Goal: Complete application form: Complete application form

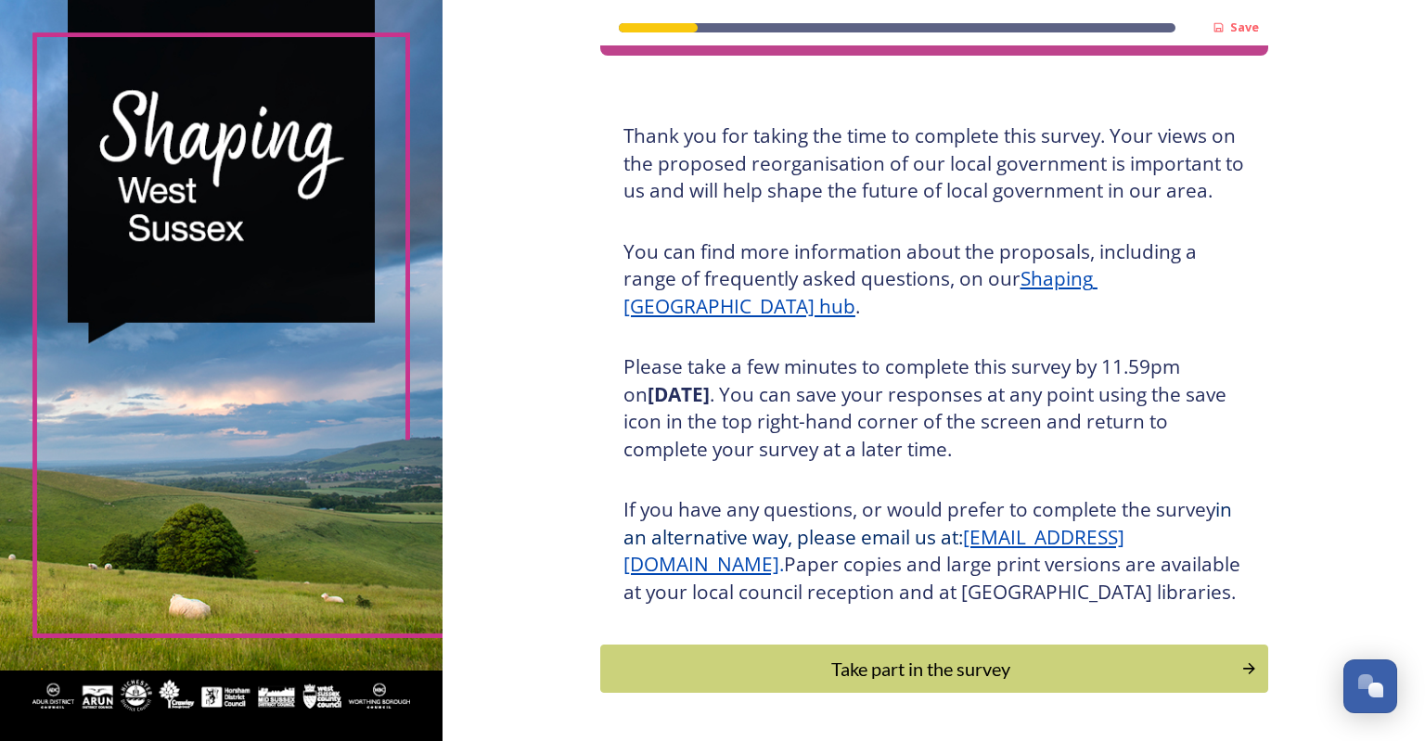
scroll to position [148, 0]
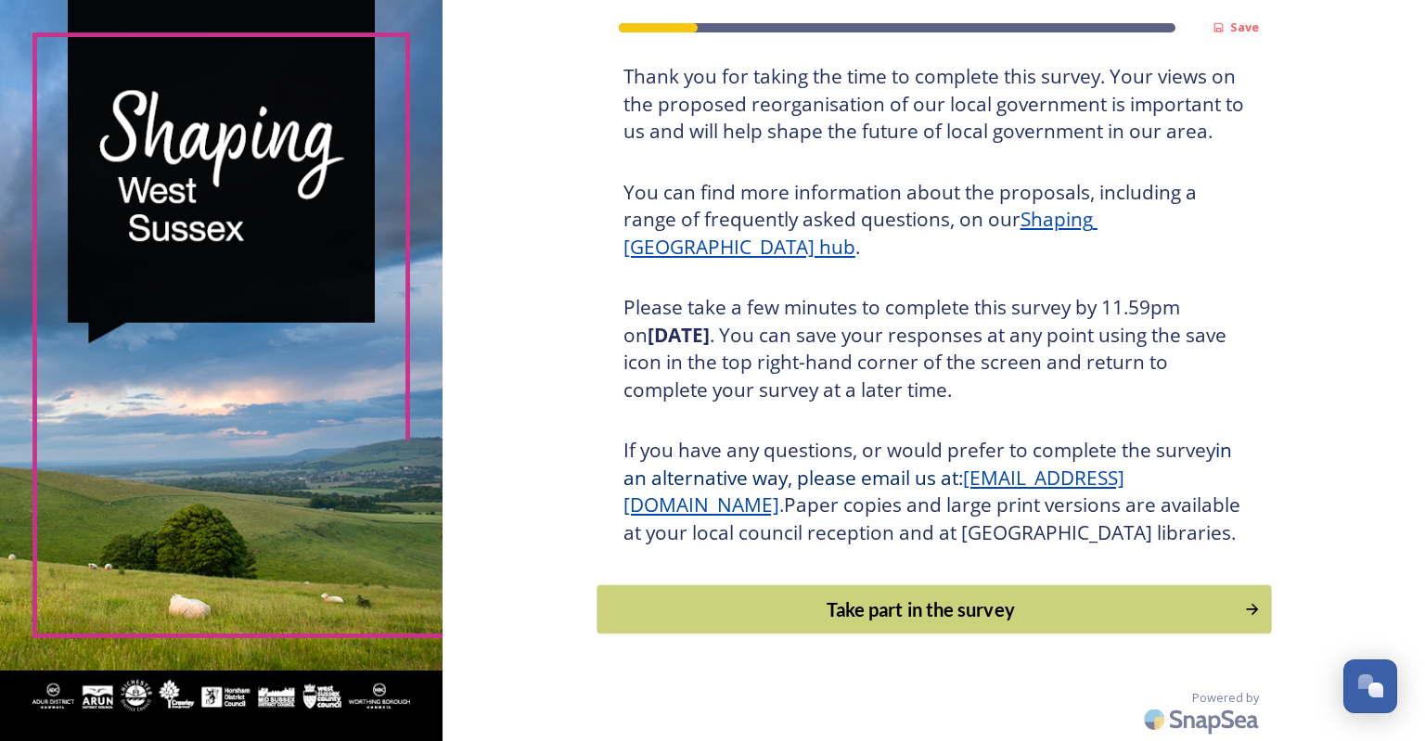
click at [839, 604] on div "Take part in the survey" at bounding box center [920, 610] width 627 height 28
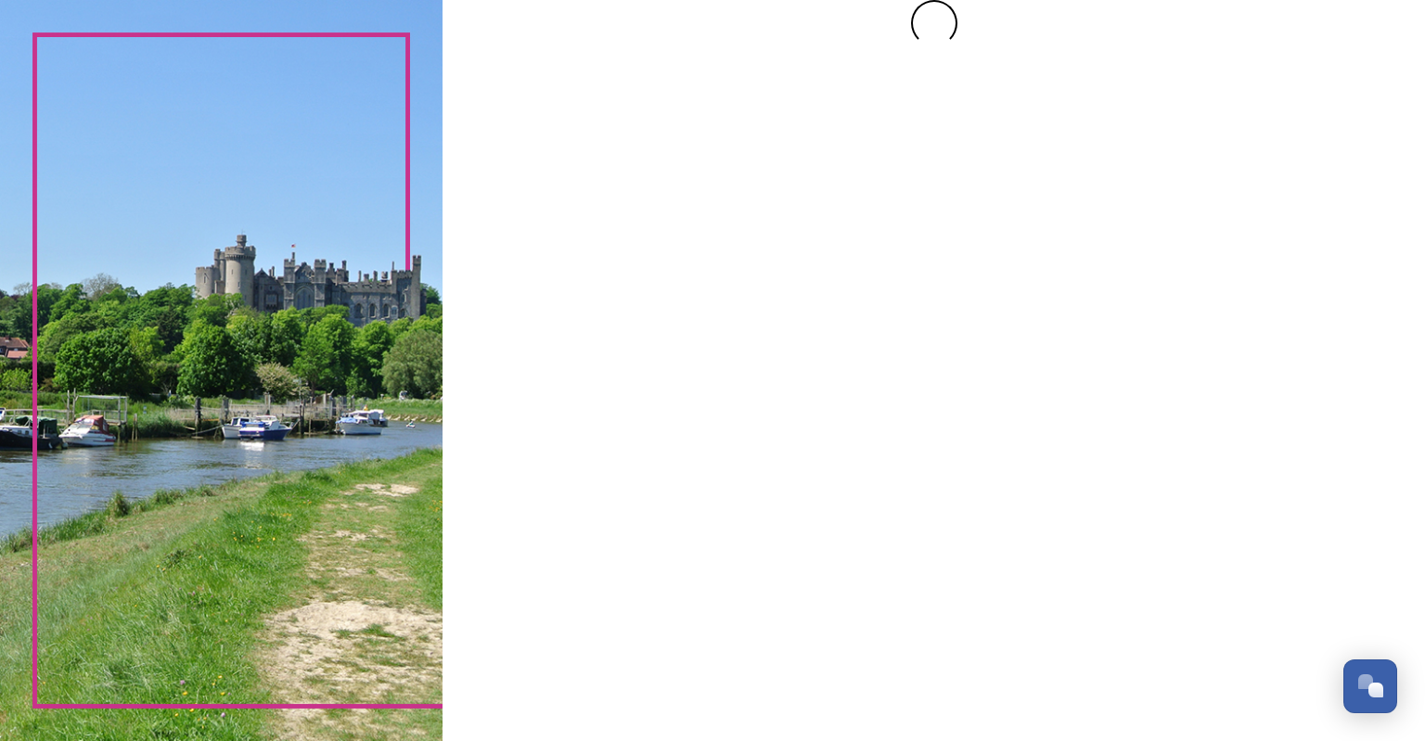
scroll to position [0, 0]
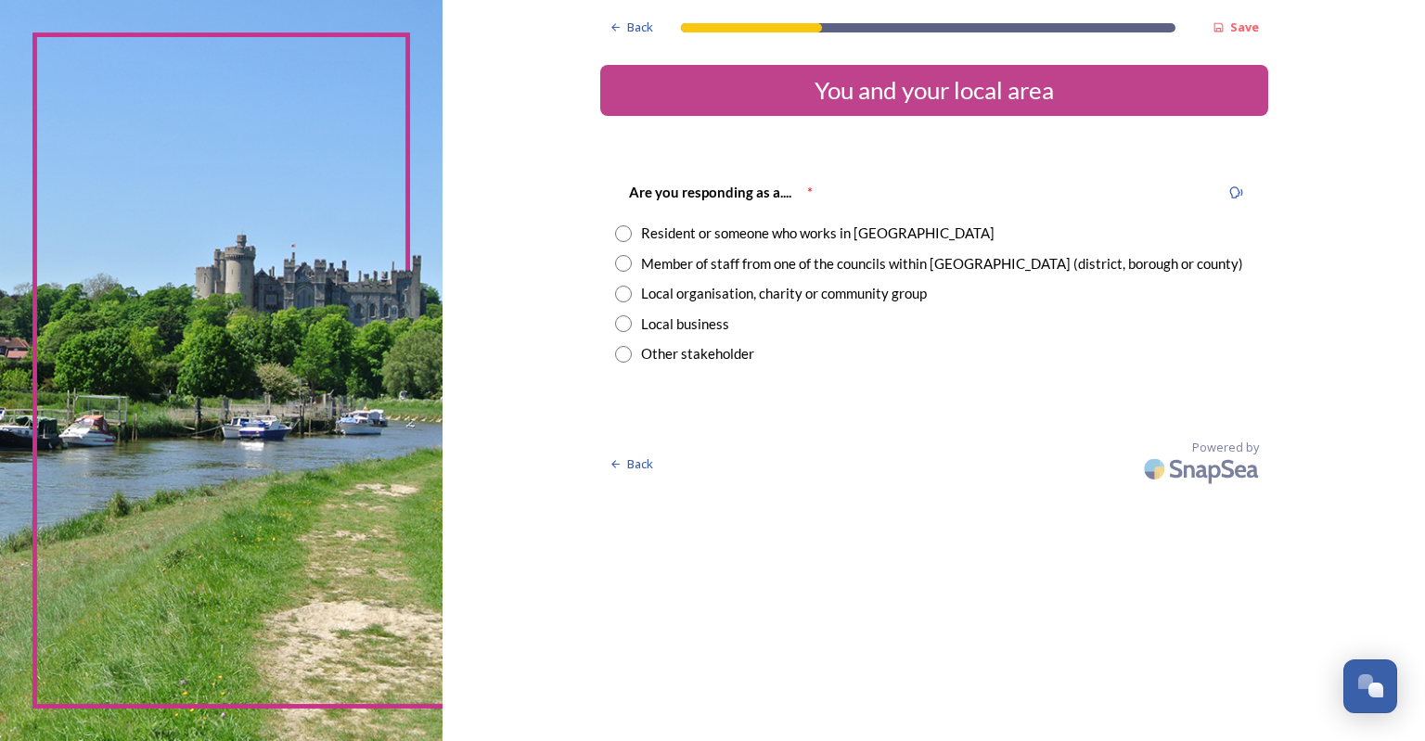
click at [609, 233] on div "Are you responding as a.... * Resident or someone who works in [GEOGRAPHIC_DATA…" at bounding box center [934, 272] width 668 height 221
click at [622, 233] on input "radio" at bounding box center [623, 233] width 17 height 17
radio input "true"
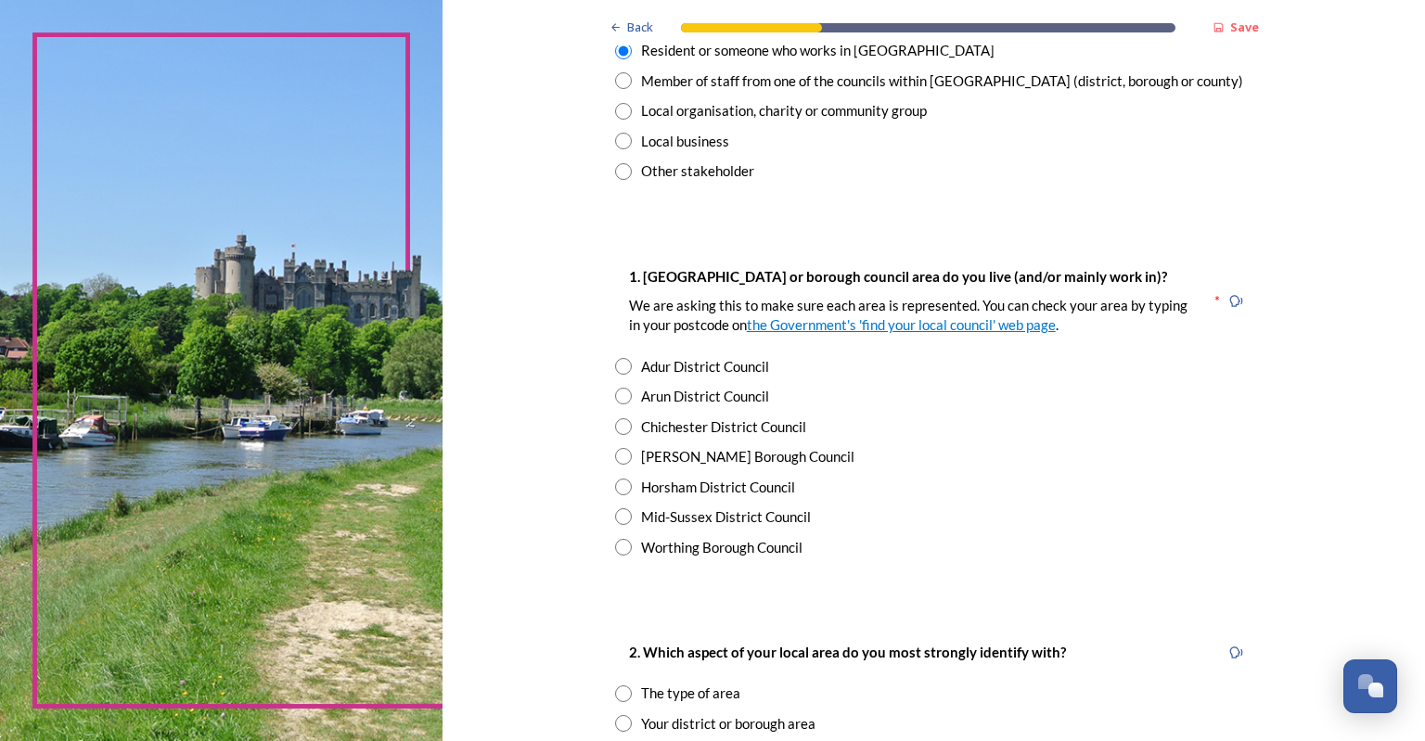
scroll to position [186, 0]
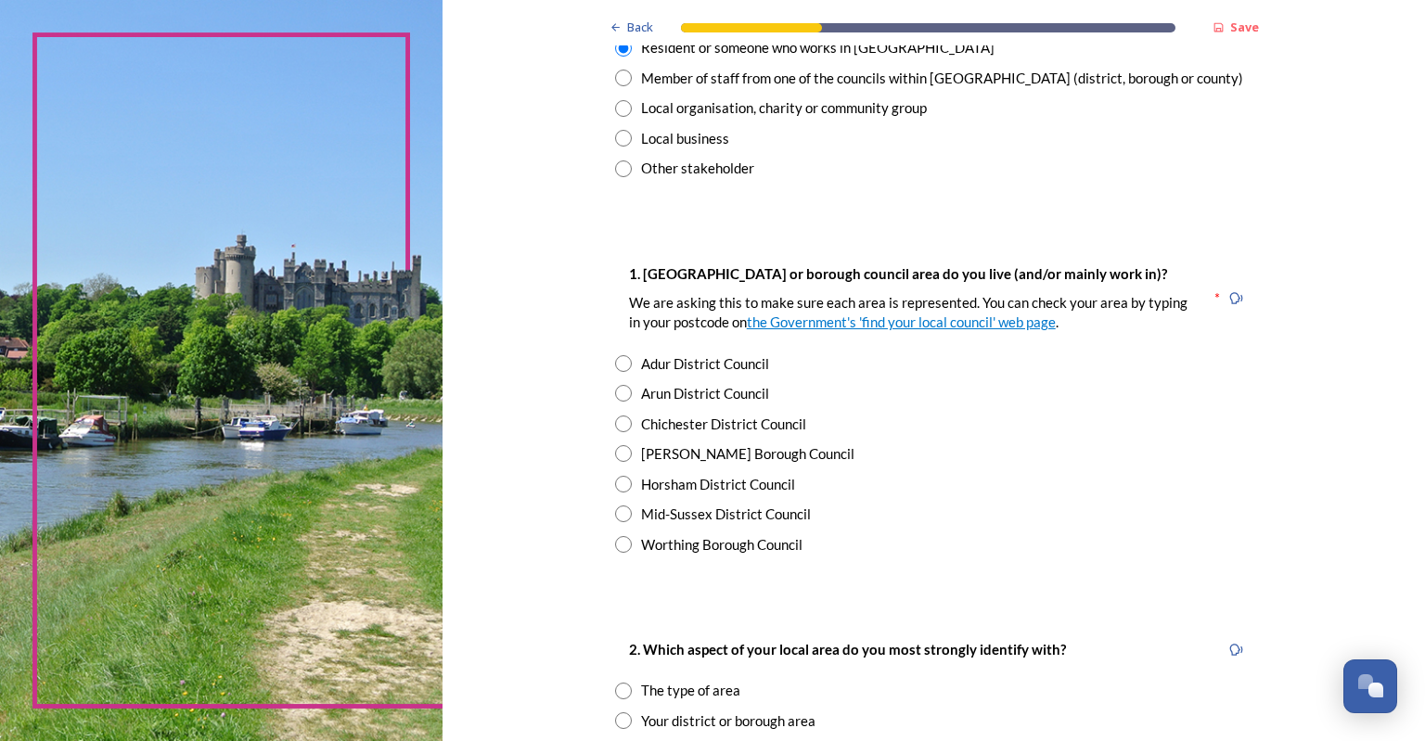
click at [615, 490] on input "radio" at bounding box center [623, 484] width 17 height 17
radio input "true"
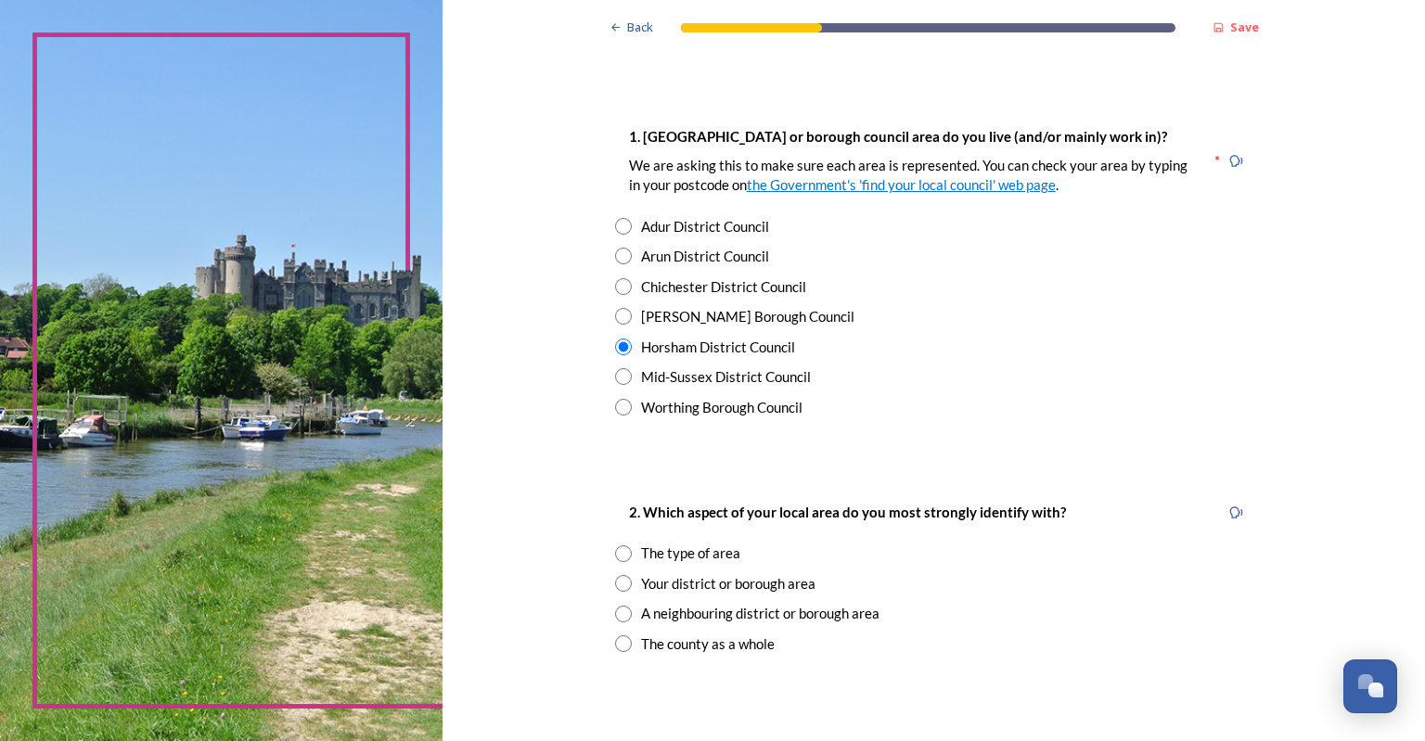
scroll to position [557, 0]
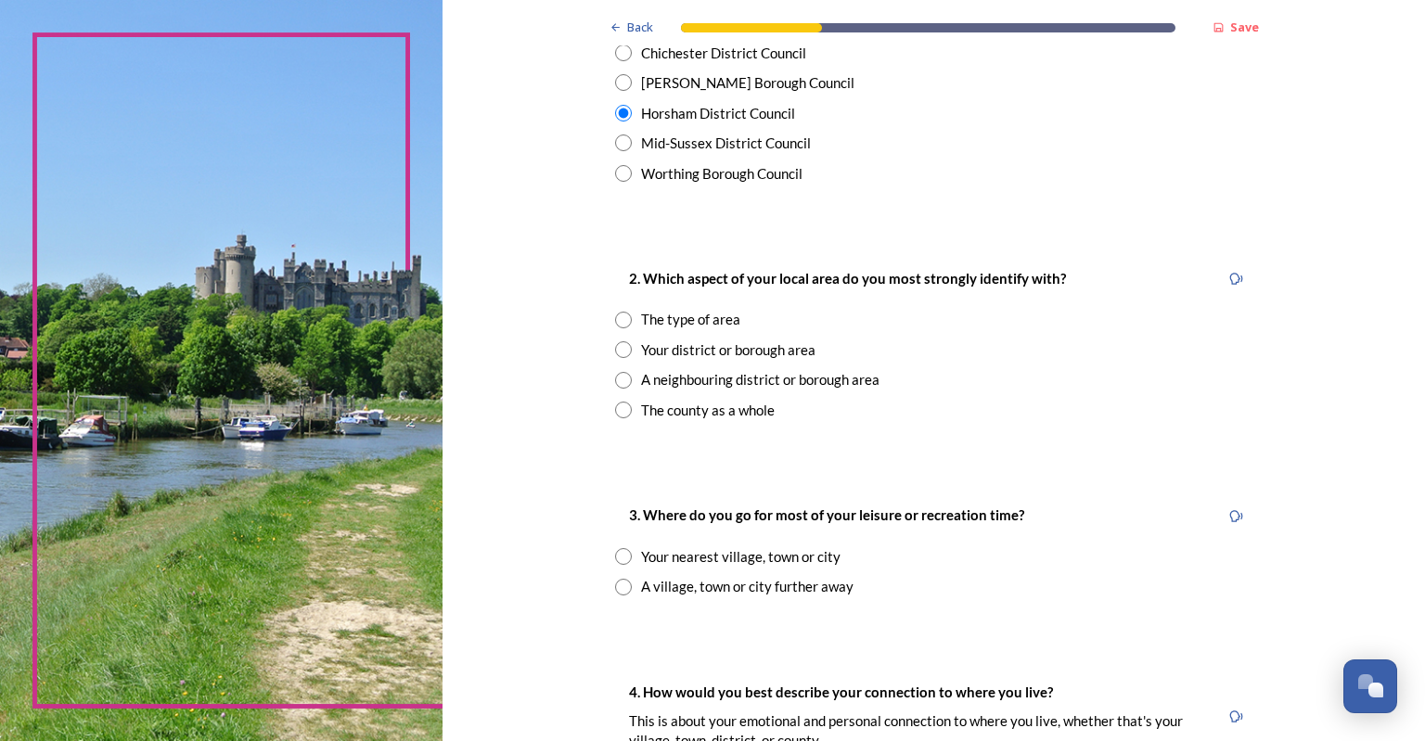
click at [615, 411] on input "radio" at bounding box center [623, 410] width 17 height 17
radio input "true"
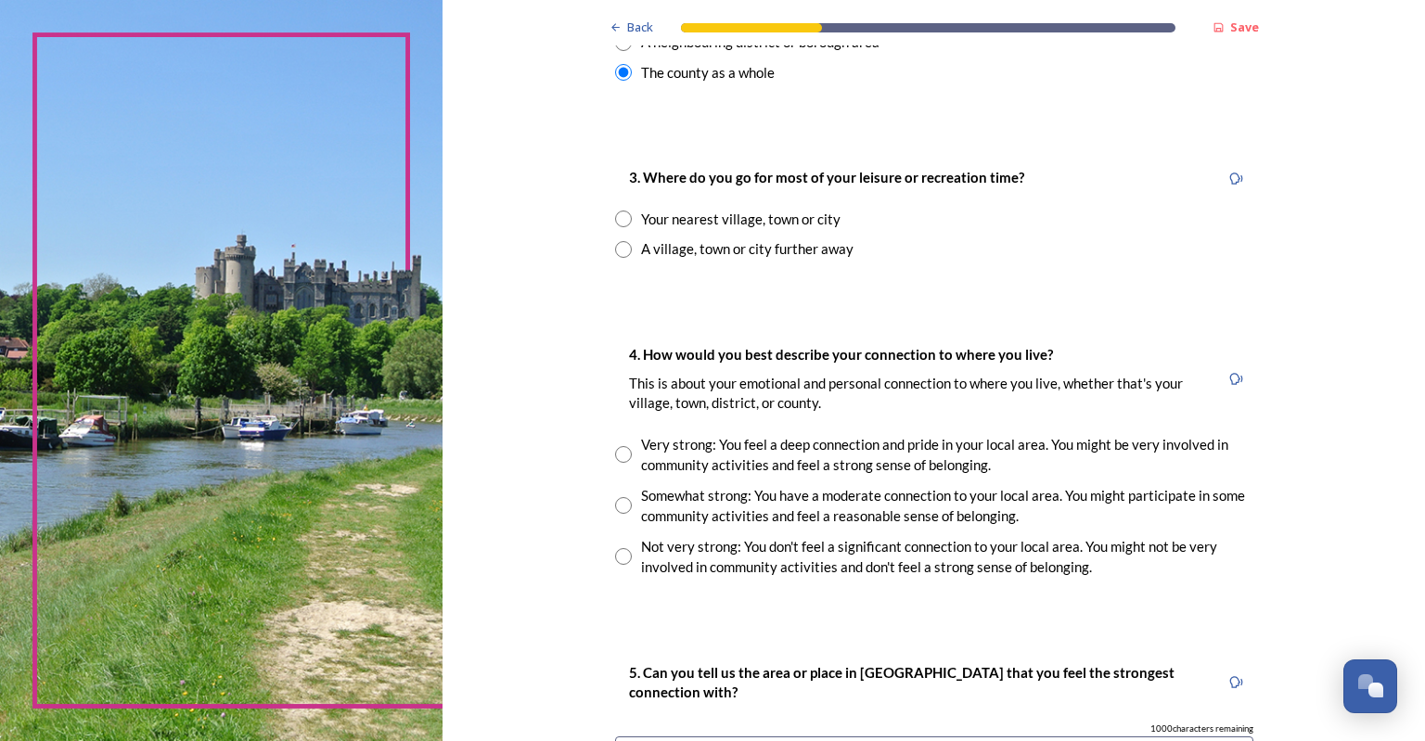
scroll to position [928, 0]
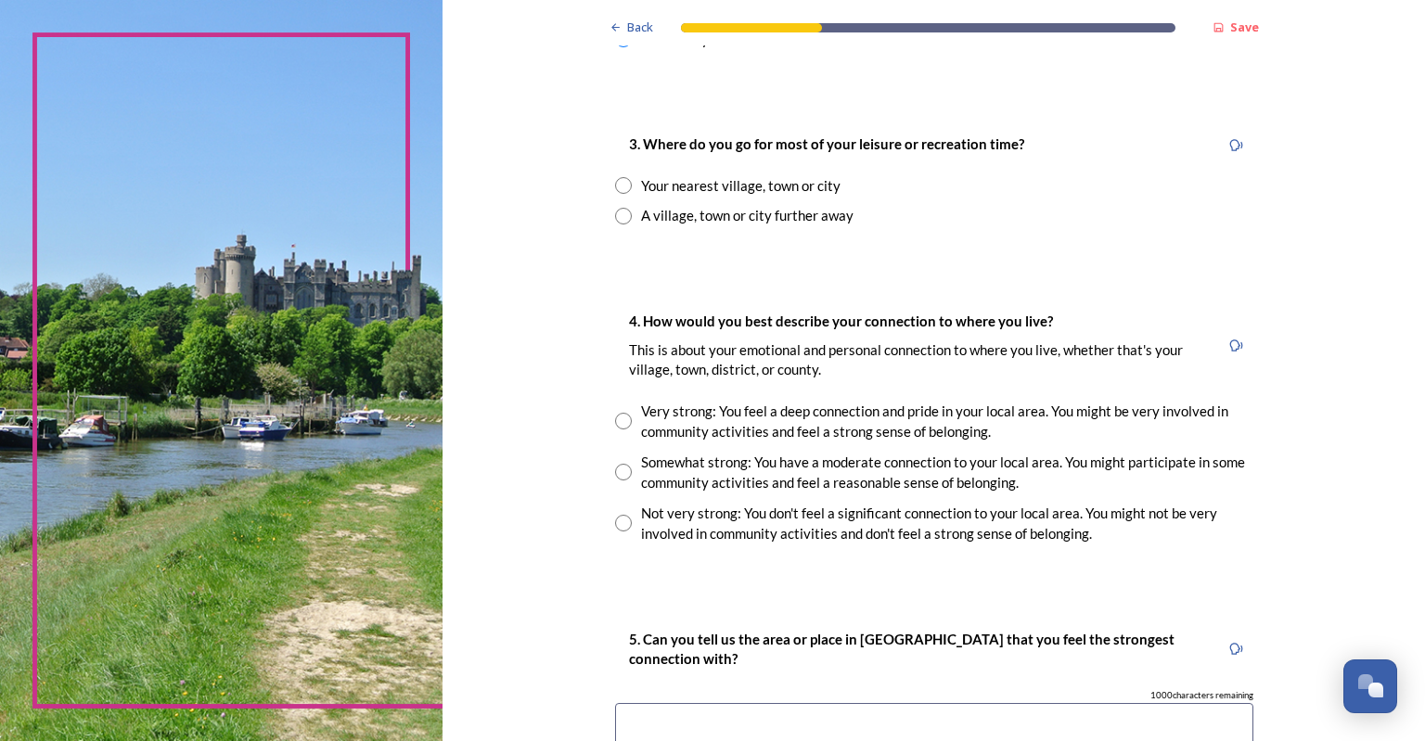
click at [620, 186] on input "radio" at bounding box center [623, 185] width 17 height 17
radio input "true"
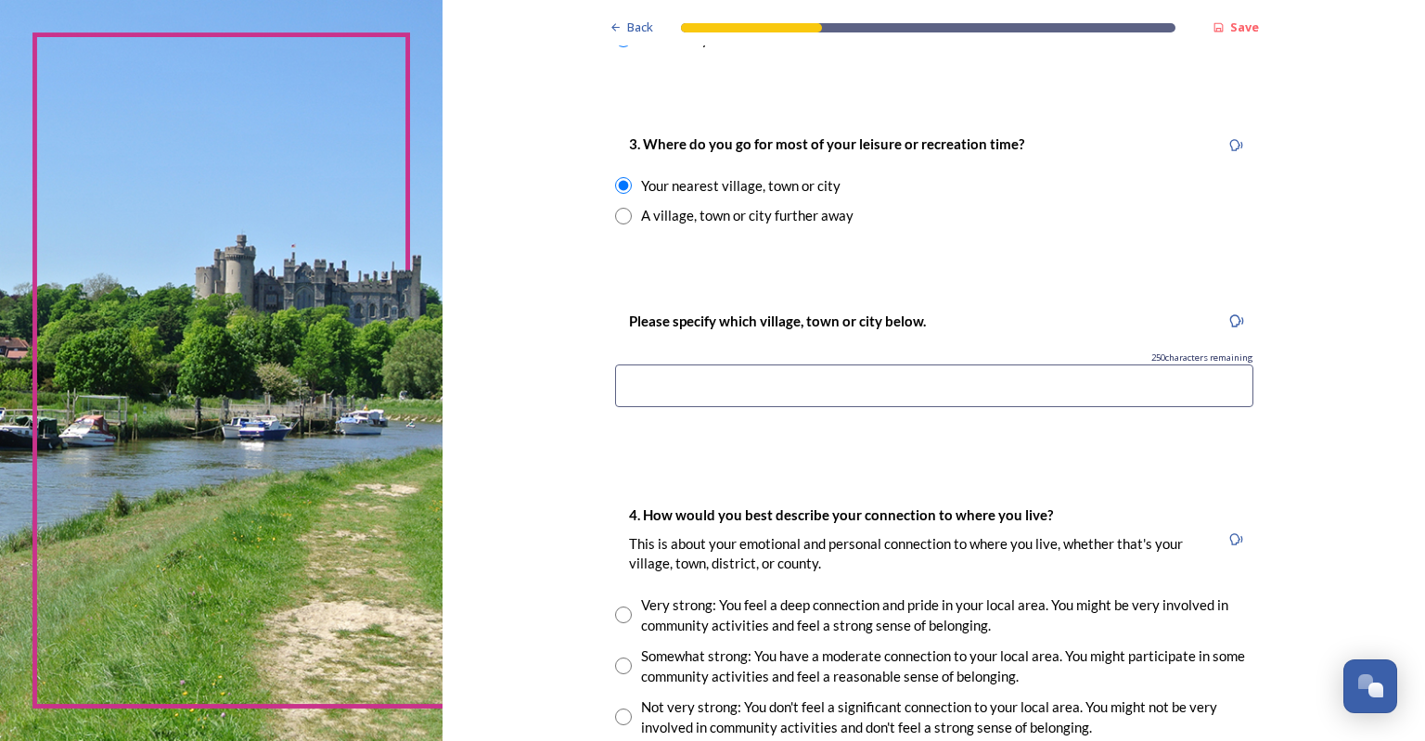
click at [701, 376] on input at bounding box center [934, 386] width 638 height 43
type input "[GEOGRAPHIC_DATA]"
click at [701, 455] on div "Back Save You and your local area Are you responding as a.... * Resident or som…" at bounding box center [934, 261] width 668 height 2379
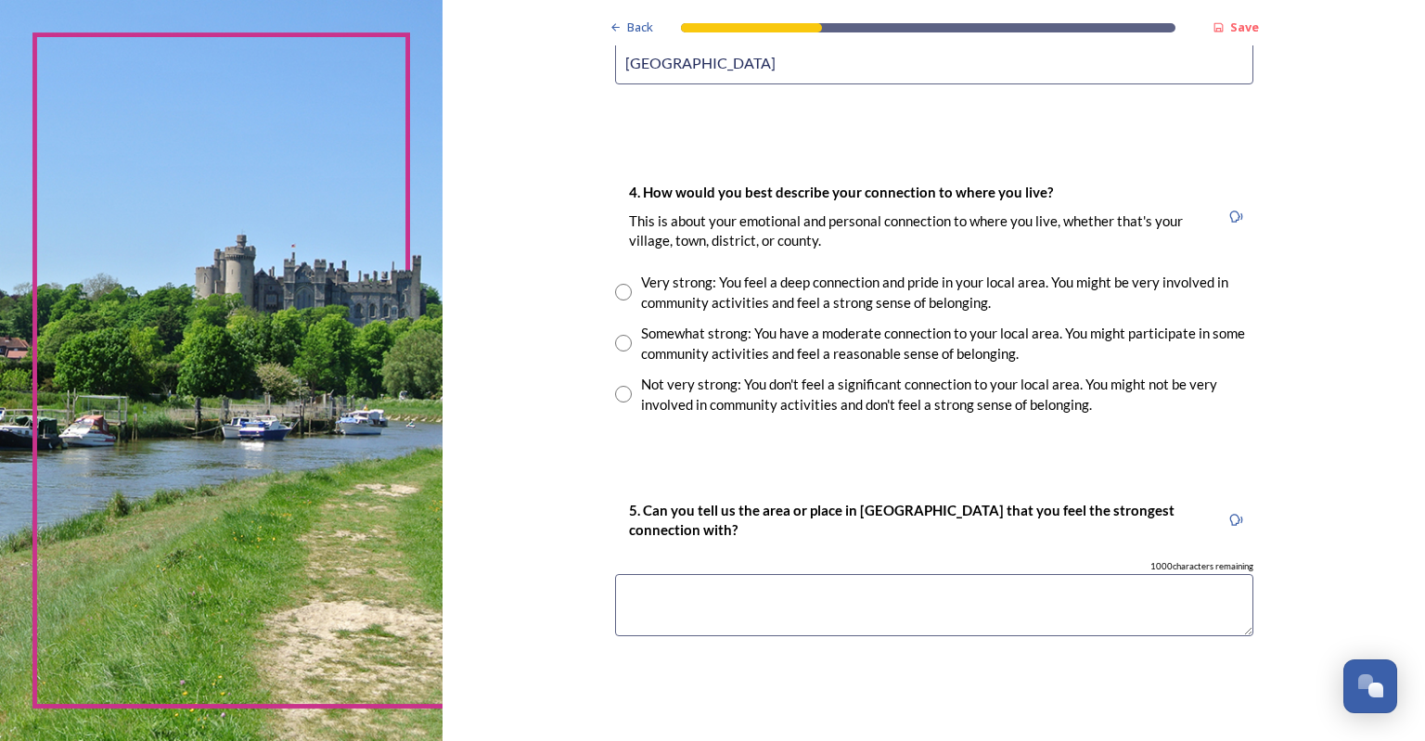
scroll to position [1299, 0]
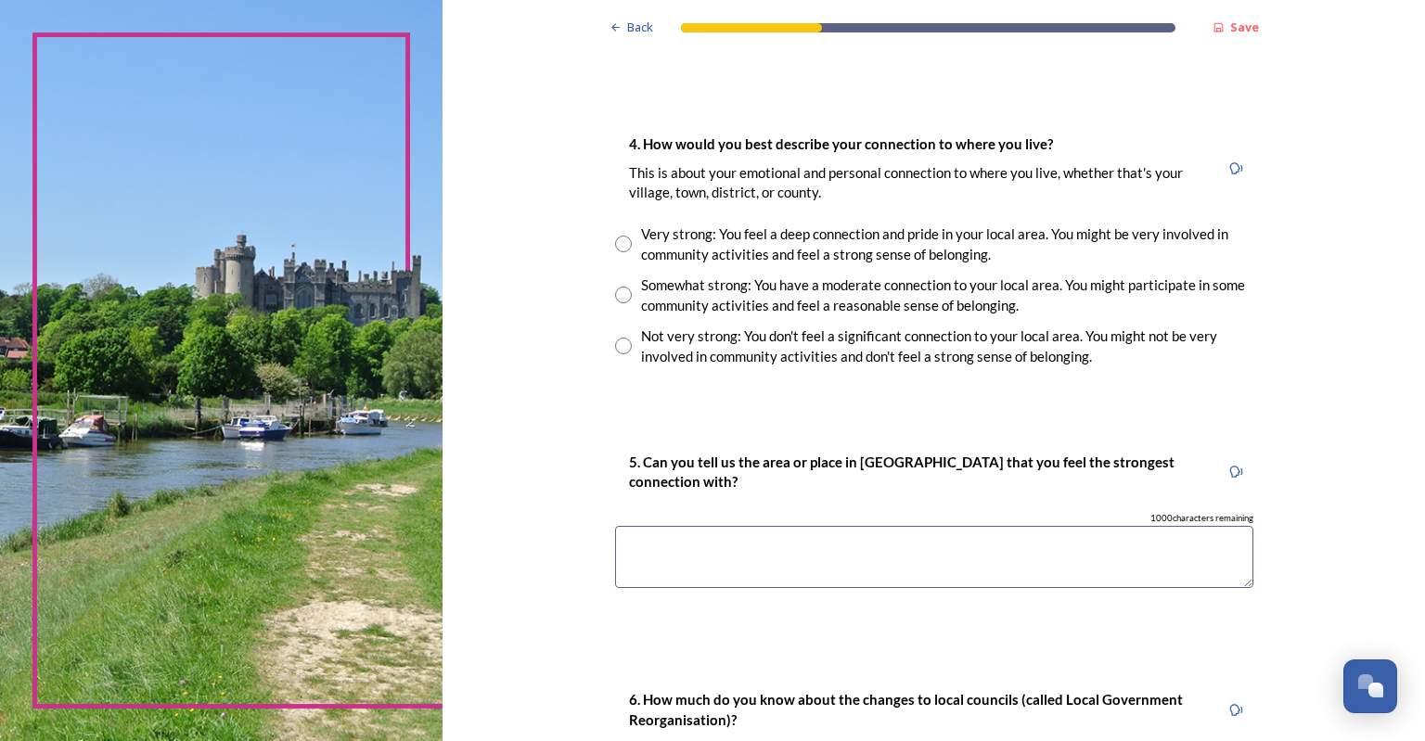
click at [615, 347] on input "radio" at bounding box center [623, 346] width 17 height 17
radio input "true"
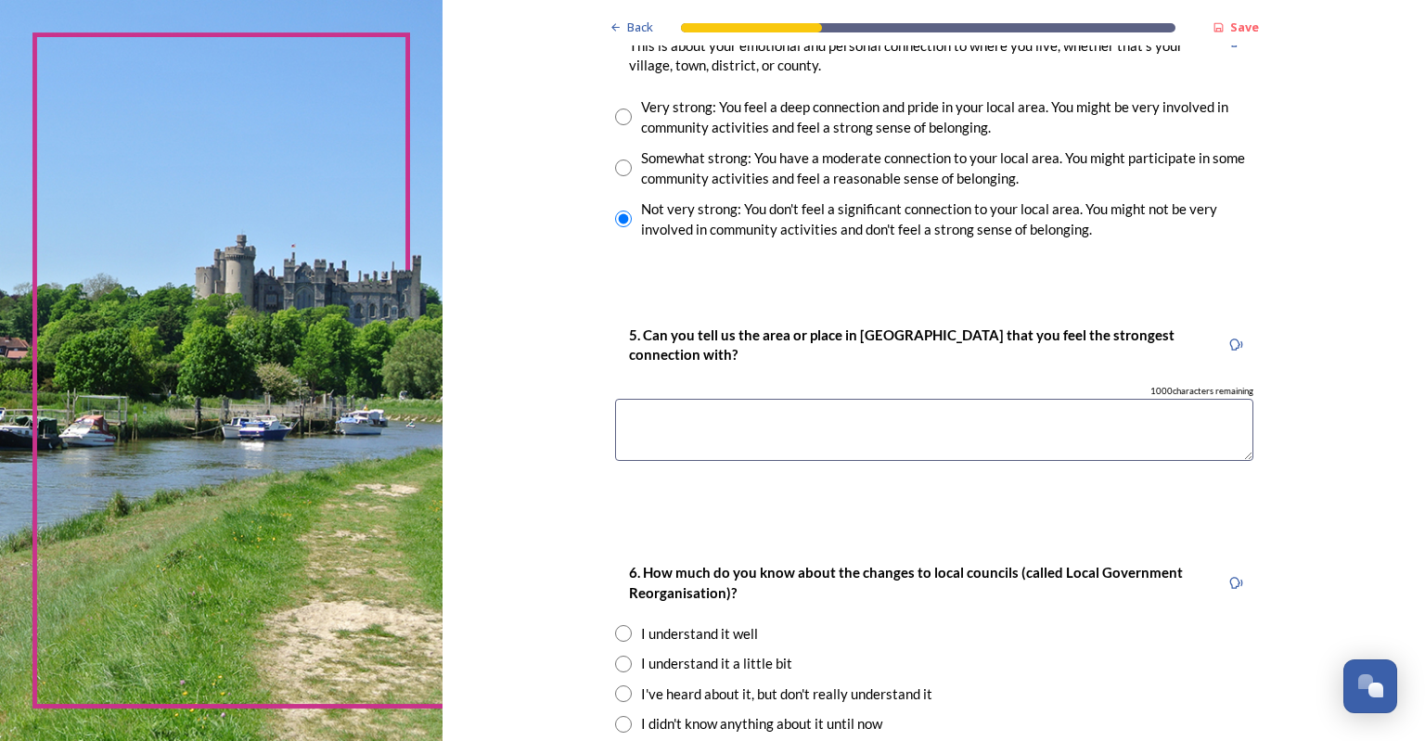
scroll to position [1577, 0]
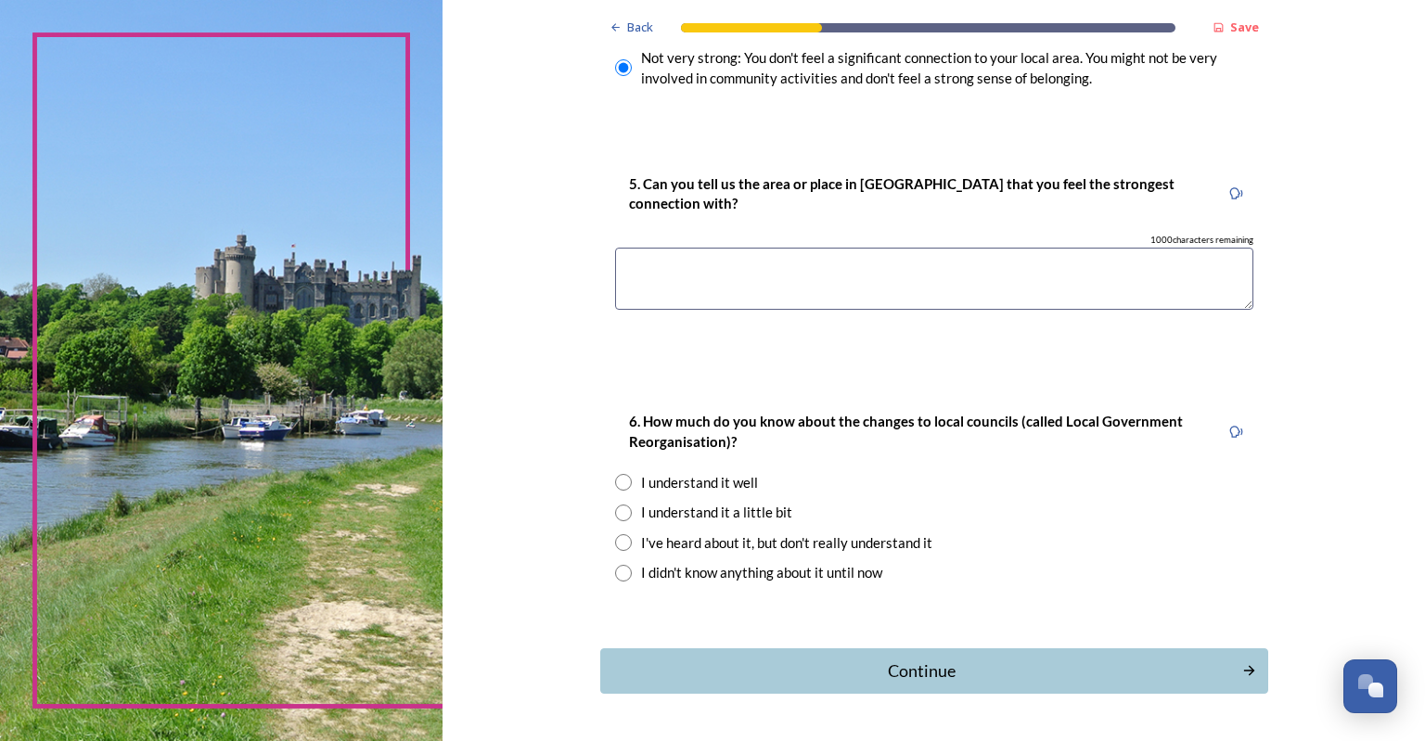
click at [681, 278] on textarea at bounding box center [934, 279] width 638 height 62
type textarea "B"
type textarea "C"
type textarea "n"
type textarea "Worthing"
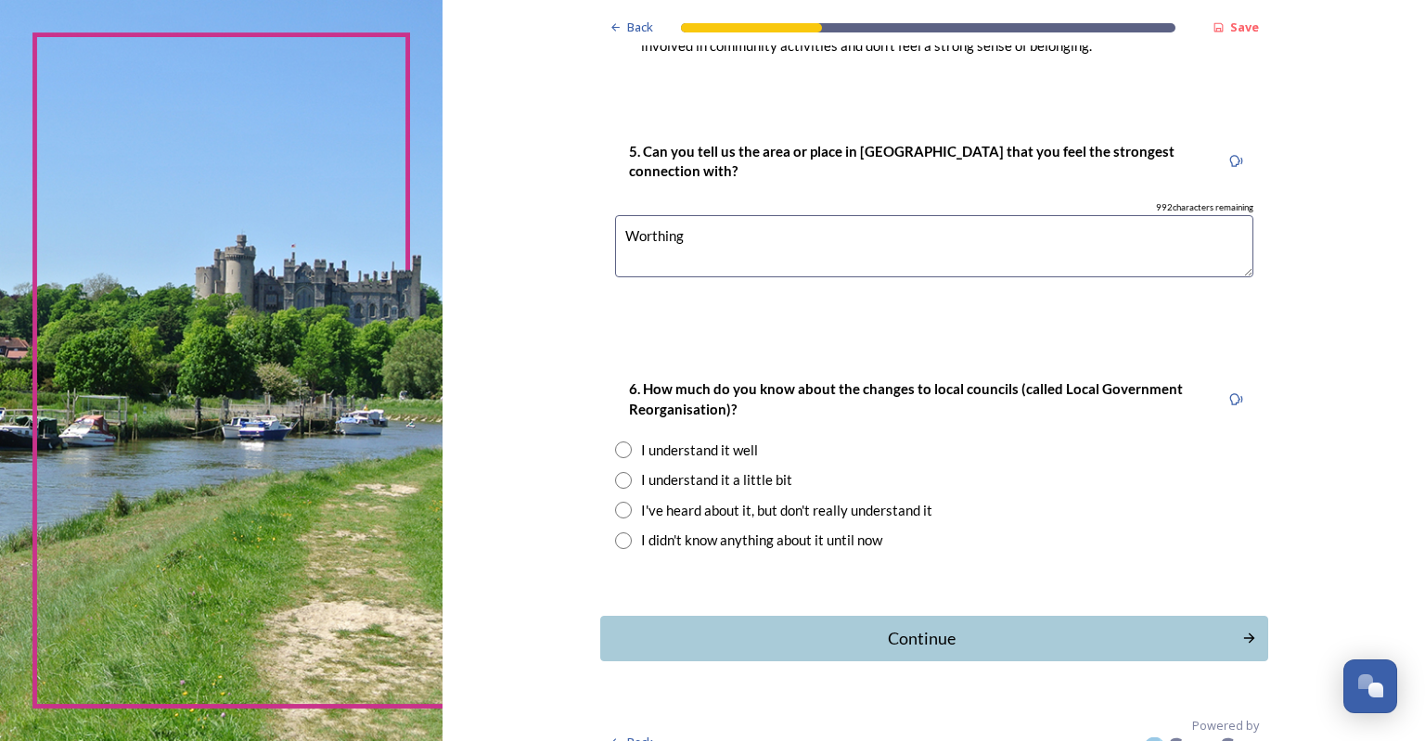
scroll to position [1636, 0]
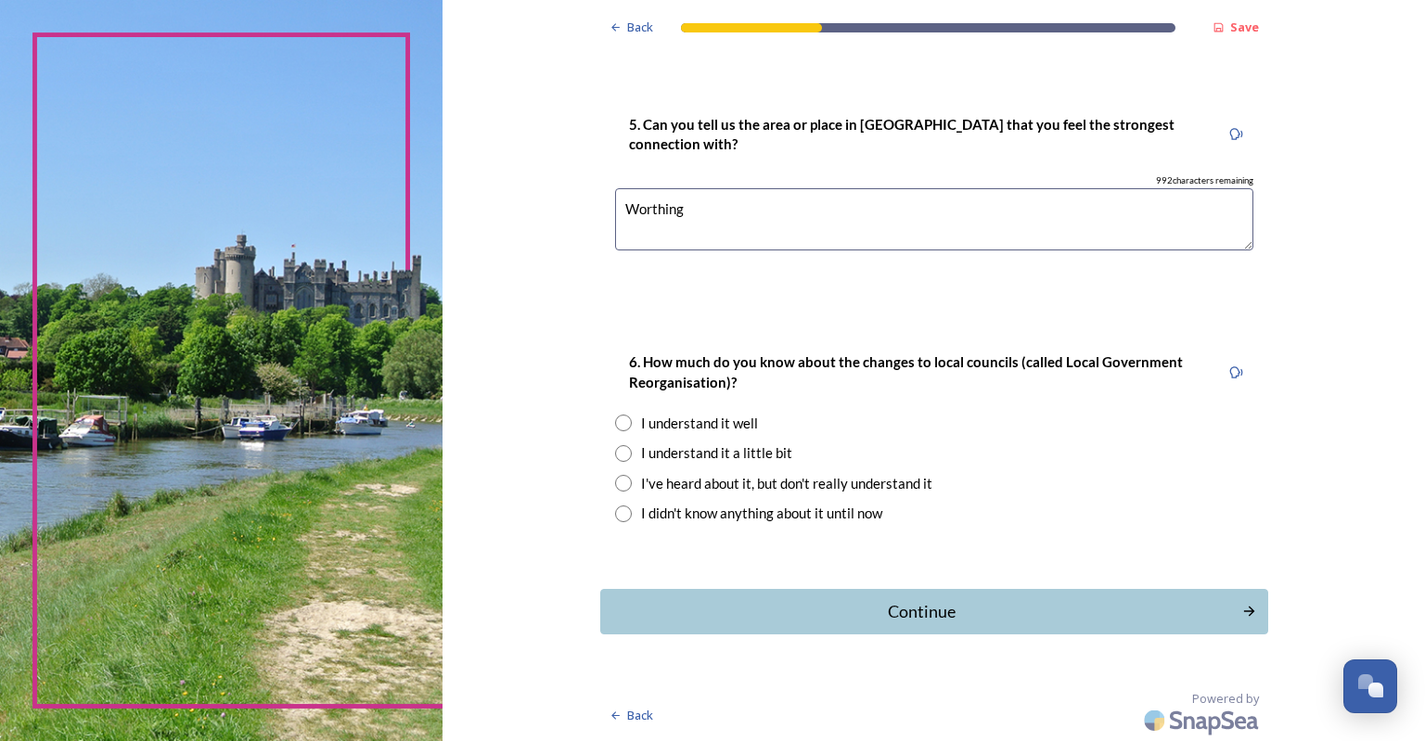
click at [615, 455] on input "radio" at bounding box center [623, 453] width 17 height 17
radio input "true"
drag, startPoint x: 746, startPoint y: 607, endPoint x: 698, endPoint y: 589, distance: 51.4
click at [746, 607] on div "Continue" at bounding box center [921, 611] width 622 height 25
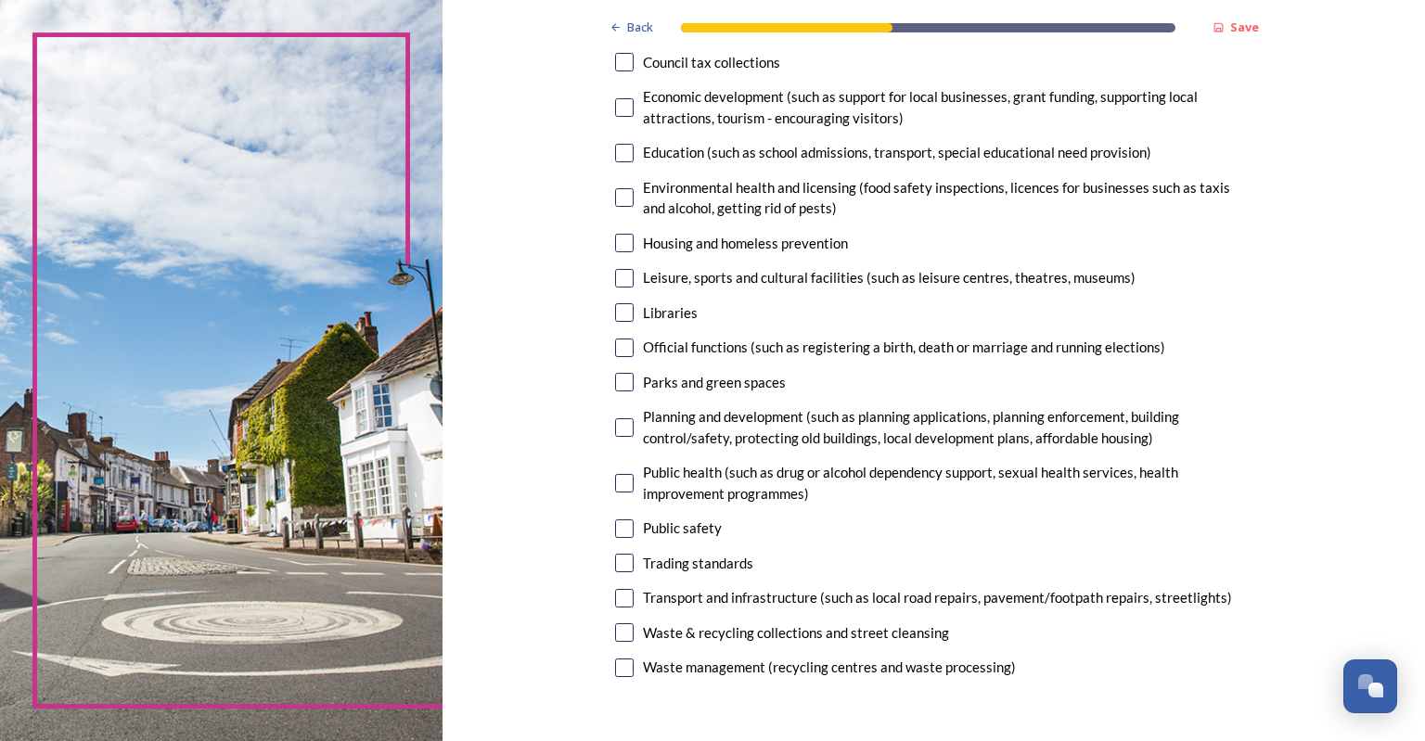
scroll to position [371, 0]
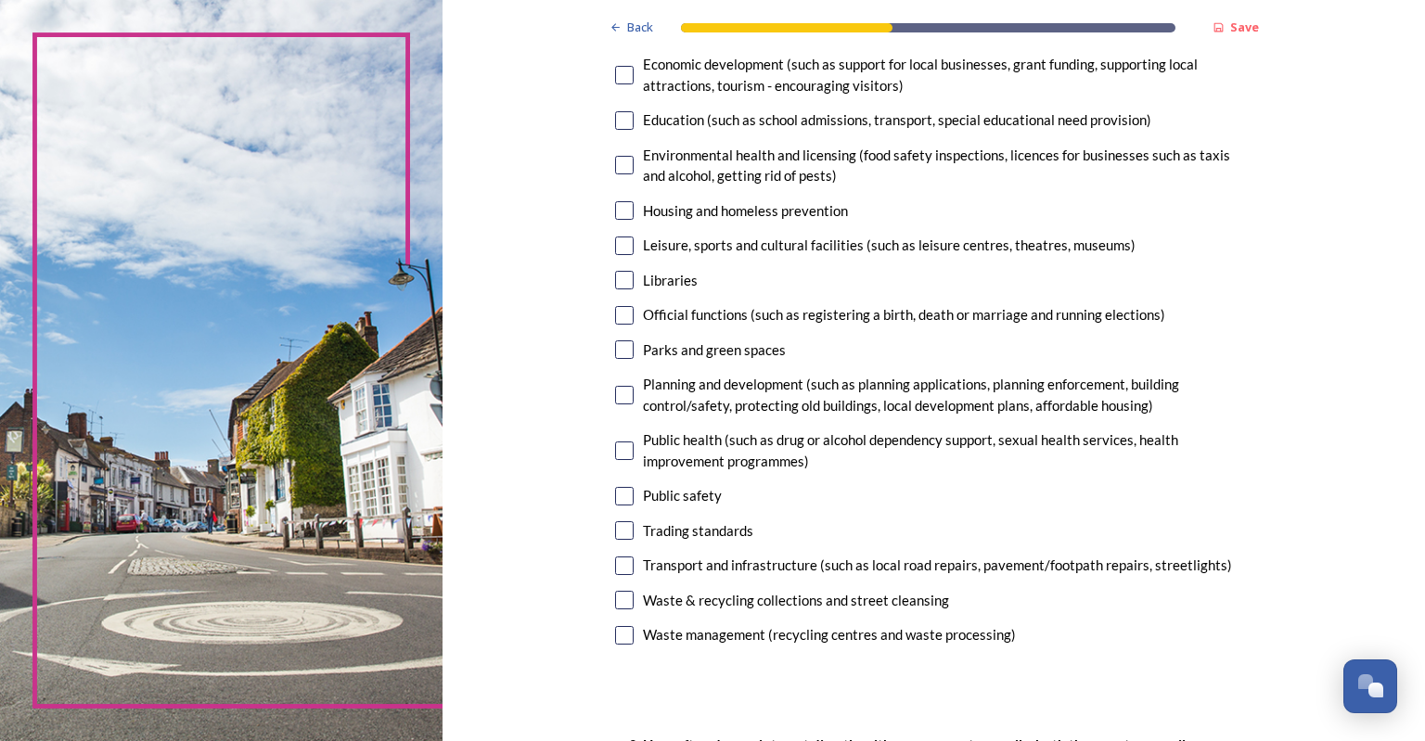
click at [617, 401] on input "checkbox" at bounding box center [624, 395] width 19 height 19
checkbox input "true"
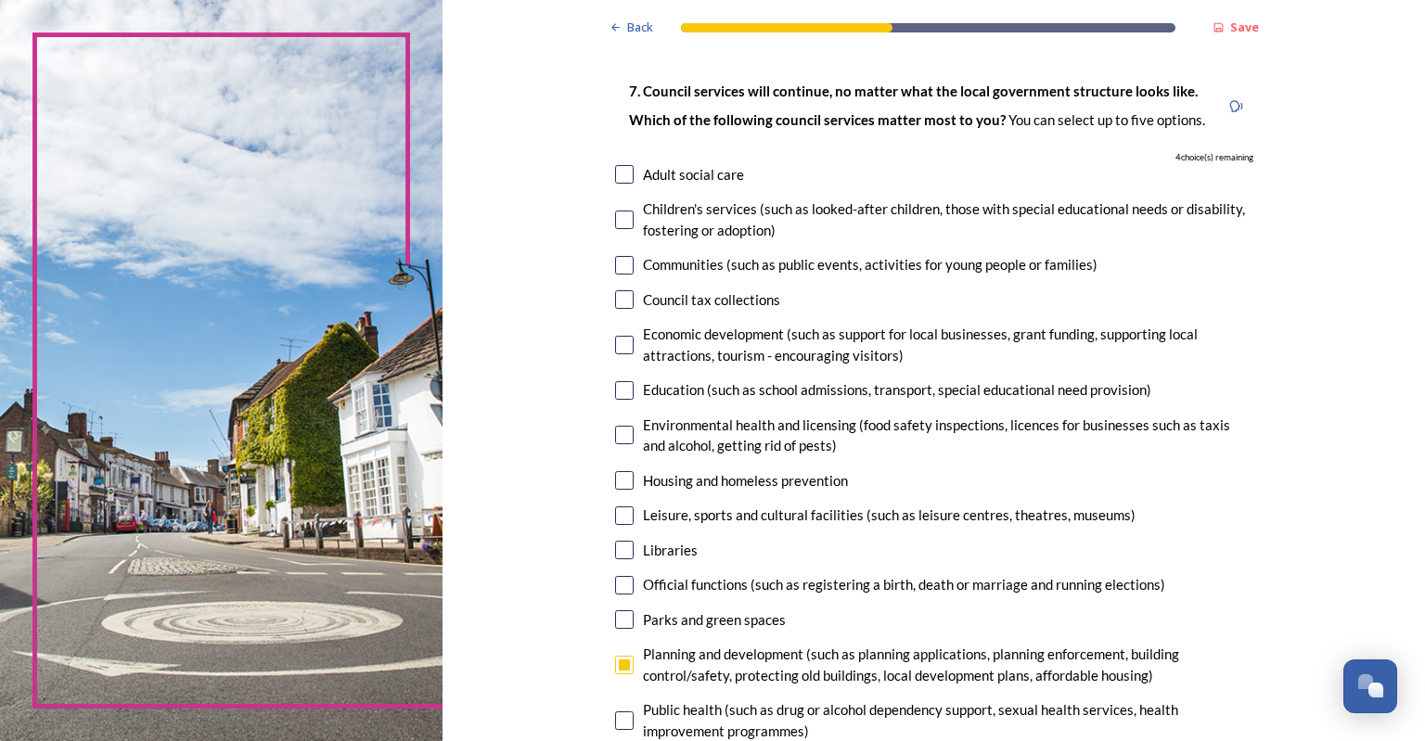
scroll to position [93, 0]
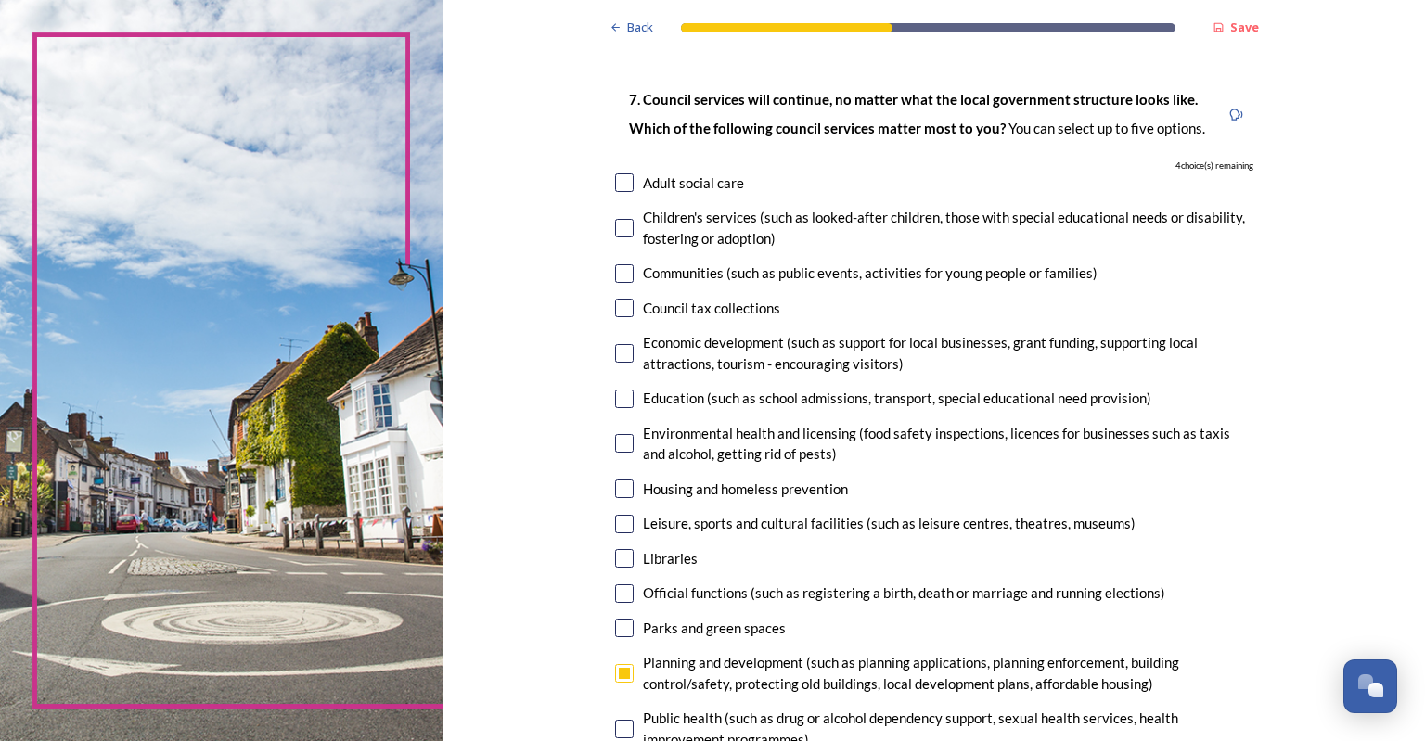
click at [617, 274] on input "checkbox" at bounding box center [624, 273] width 19 height 19
checkbox input "true"
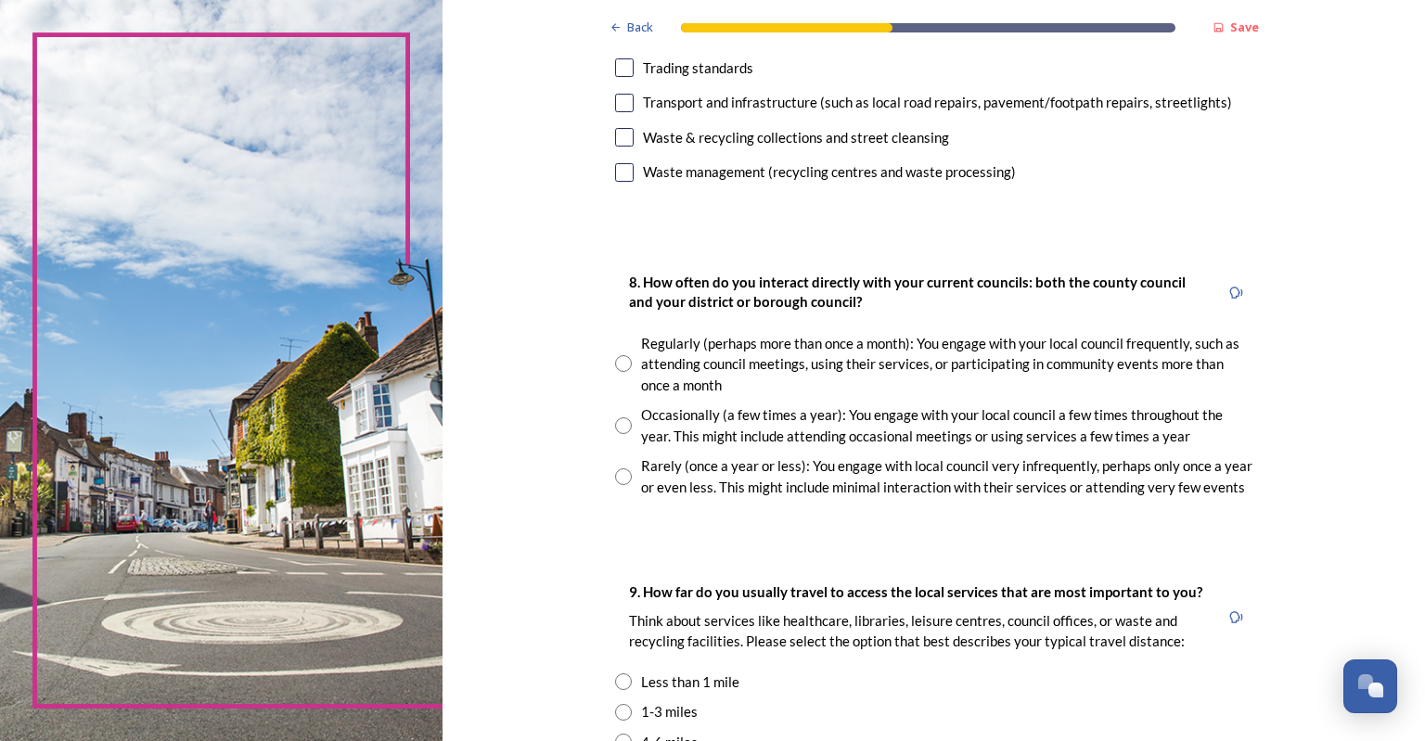
scroll to position [835, 0]
click at [615, 425] on input "radio" at bounding box center [623, 425] width 17 height 17
radio input "true"
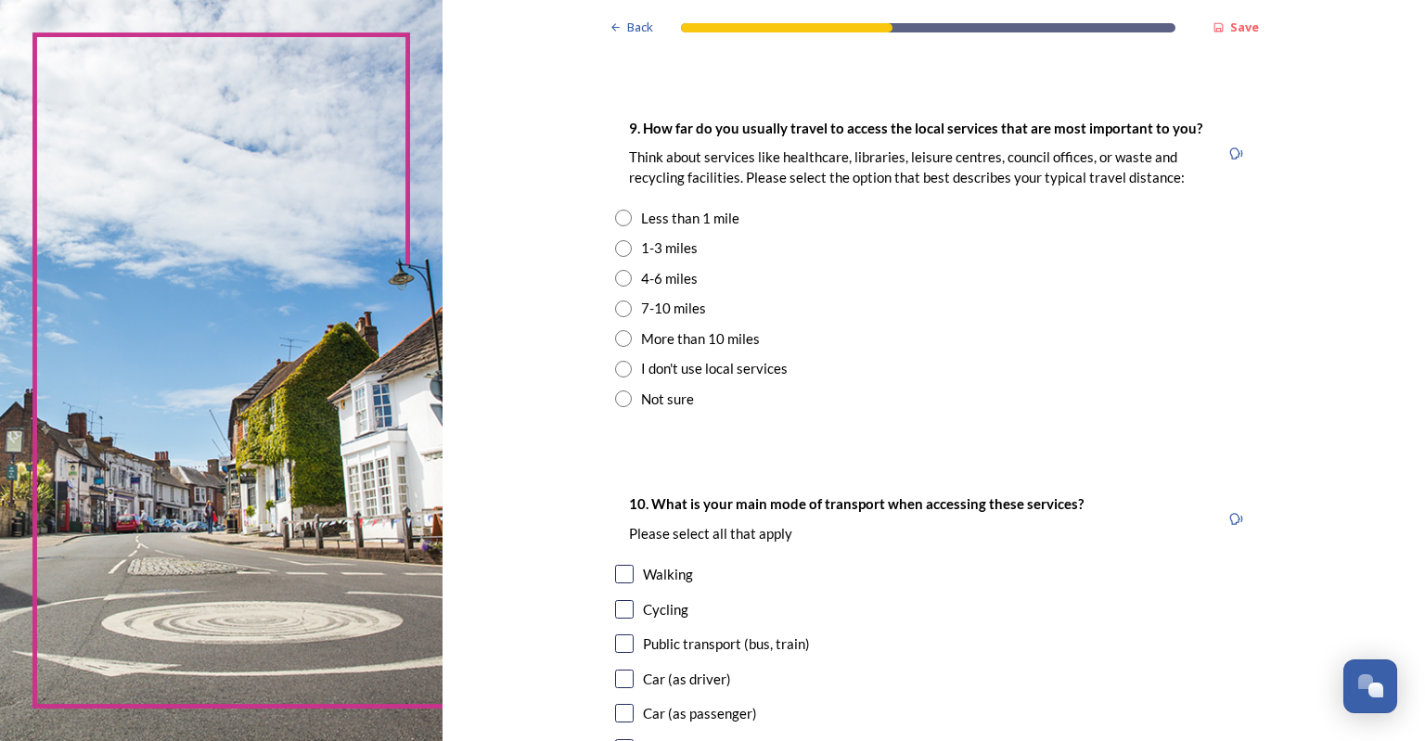
scroll to position [1299, 0]
click at [615, 281] on input "radio" at bounding box center [623, 277] width 17 height 17
radio input "true"
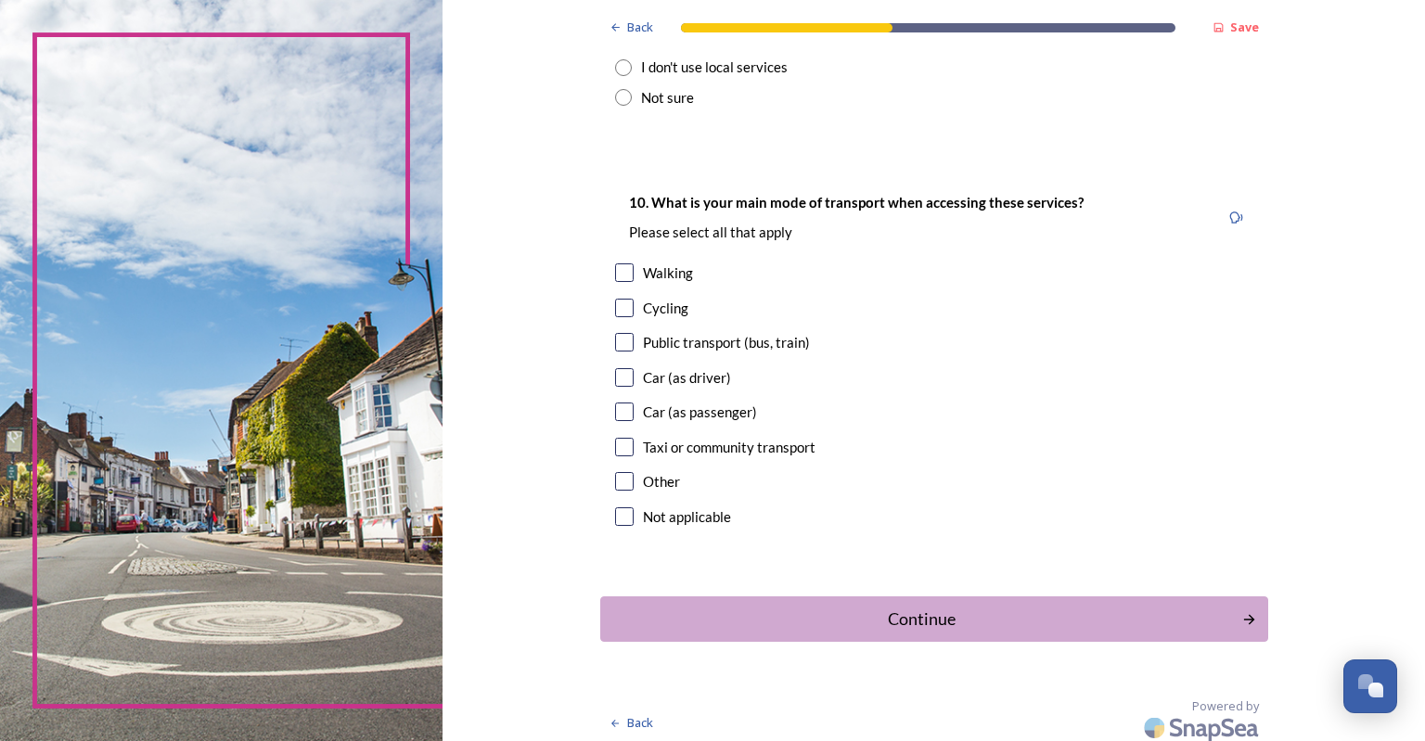
scroll to position [1607, 0]
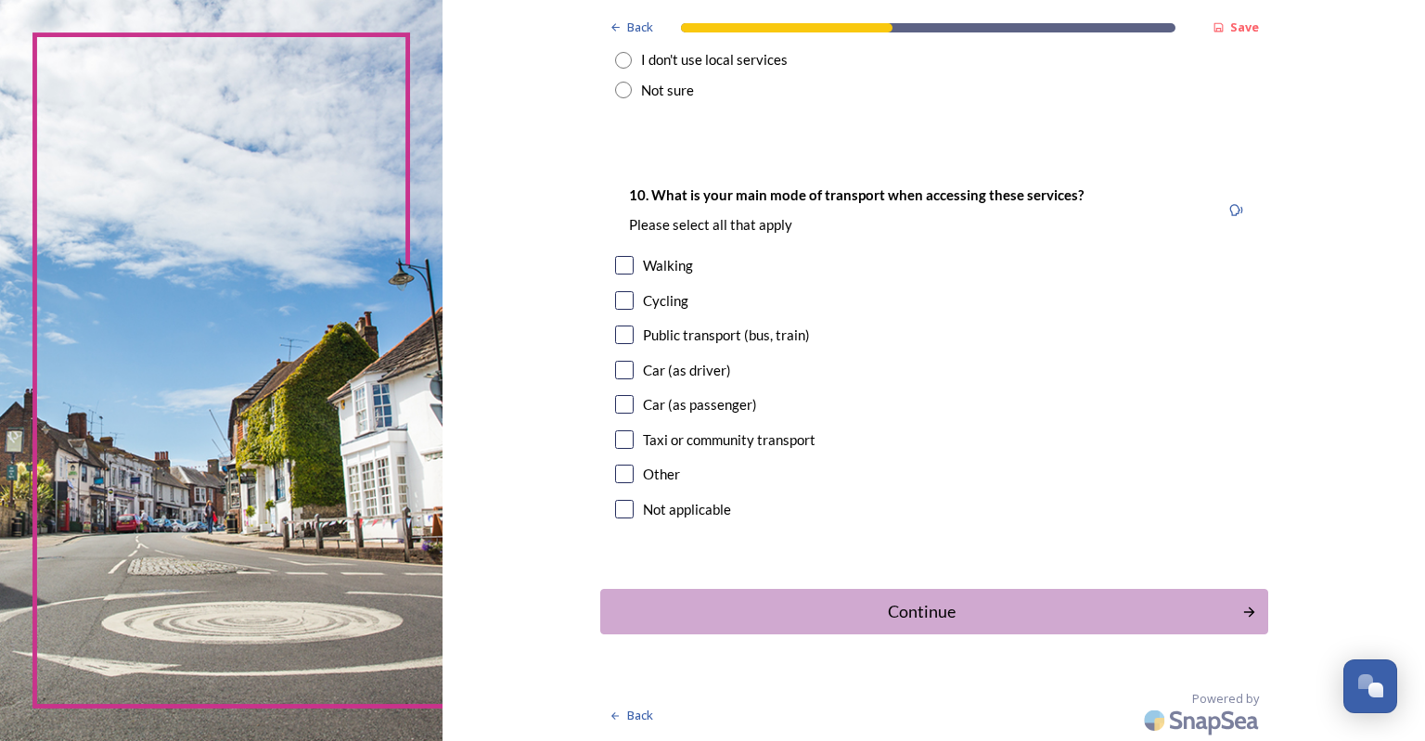
drag, startPoint x: 614, startPoint y: 333, endPoint x: 612, endPoint y: 348, distance: 15.0
click at [615, 333] on input "checkbox" at bounding box center [624, 335] width 19 height 19
checkbox input "true"
click at [615, 367] on input "checkbox" at bounding box center [624, 370] width 19 height 19
checkbox input "true"
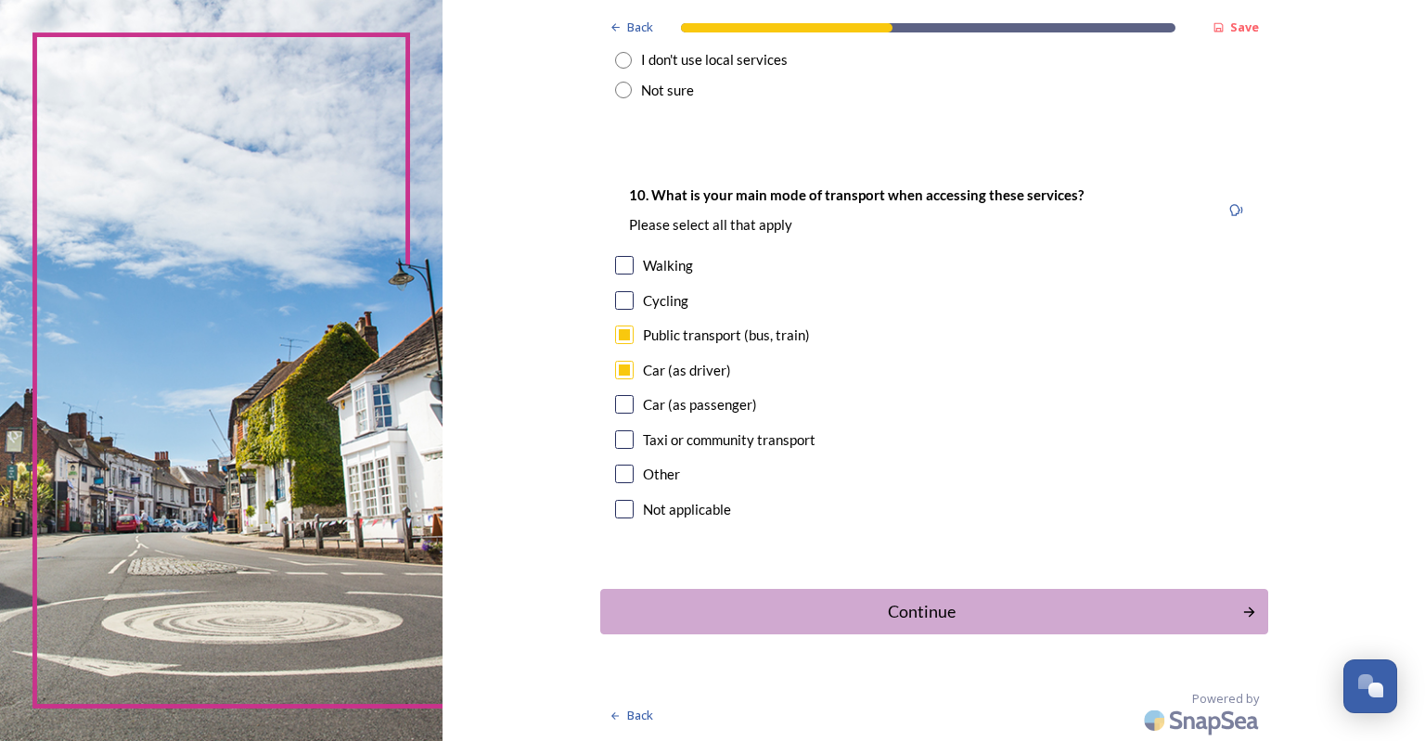
drag, startPoint x: 742, startPoint y: 604, endPoint x: 679, endPoint y: 573, distance: 70.1
click at [742, 602] on div "Continue" at bounding box center [921, 611] width 622 height 25
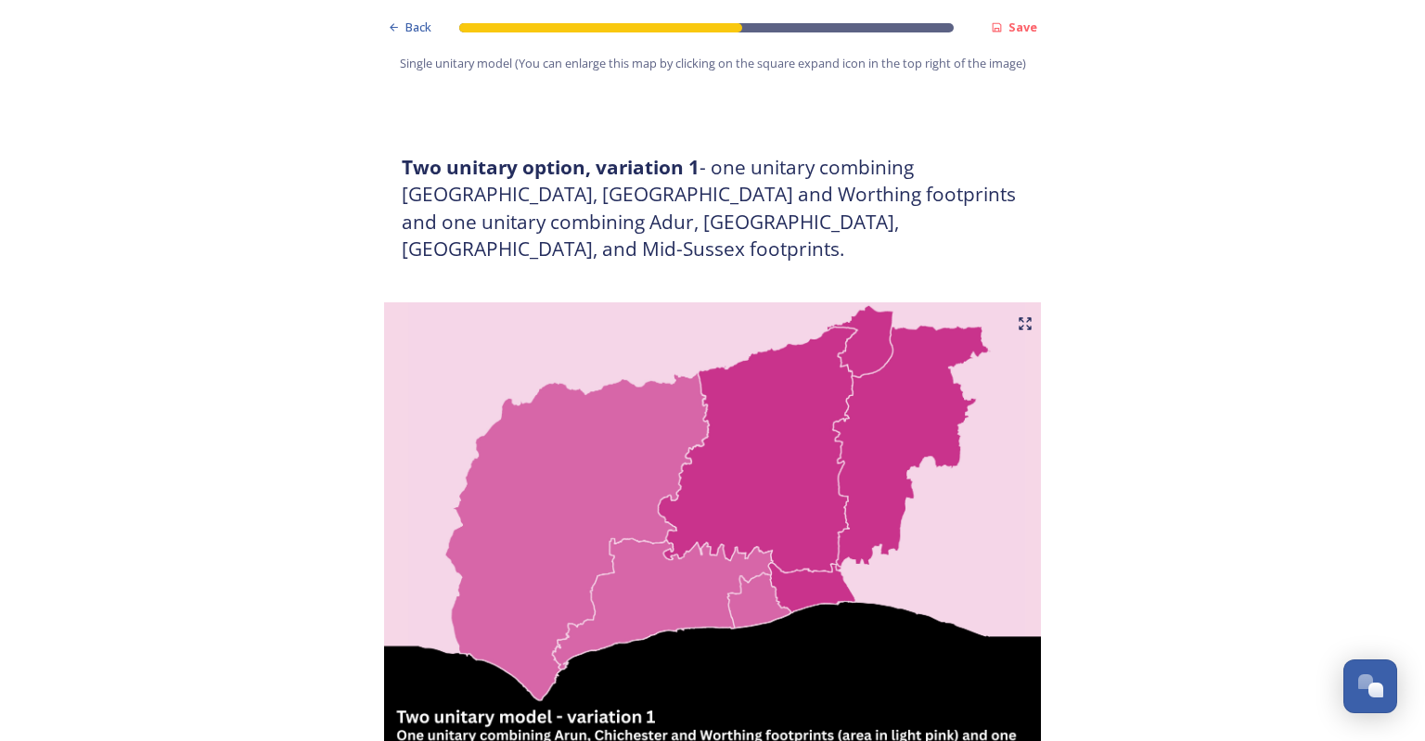
scroll to position [1113, 0]
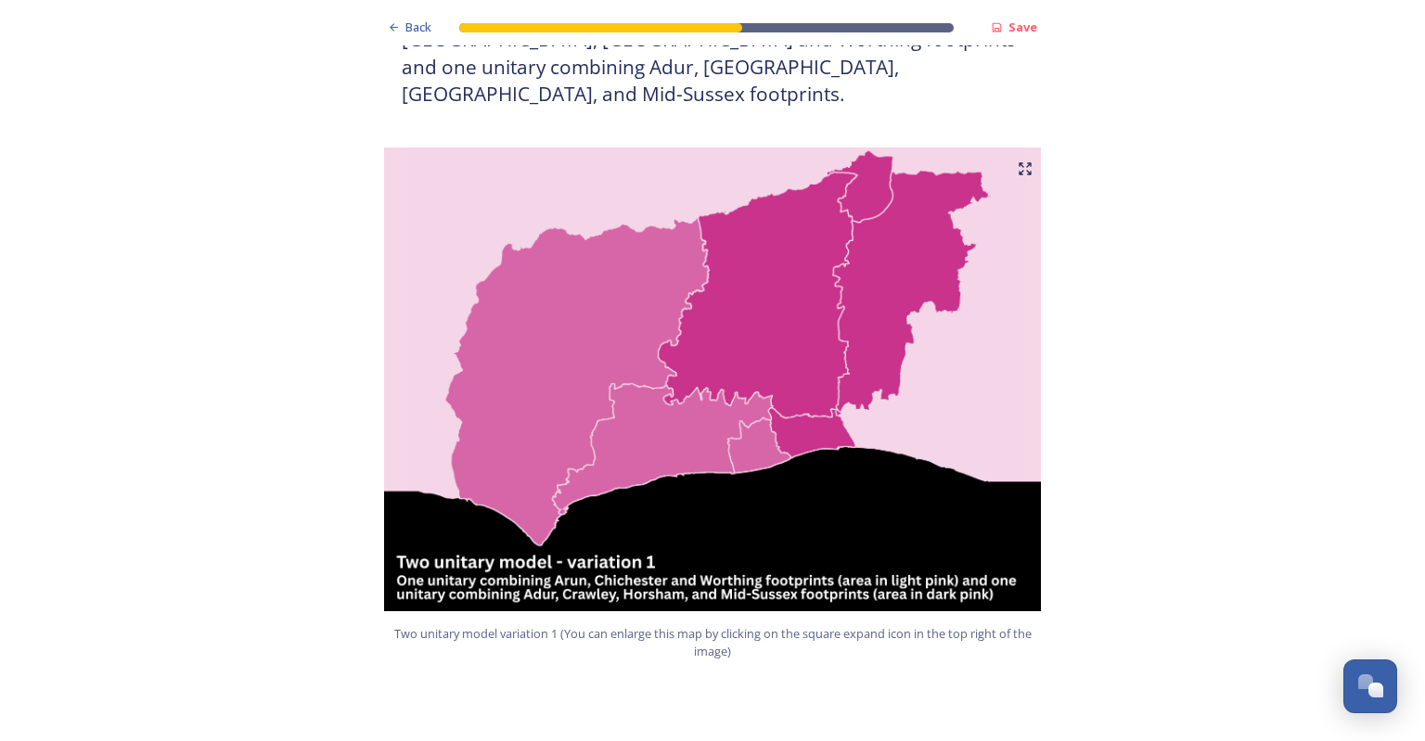
click at [738, 296] on img at bounding box center [712, 379] width 668 height 464
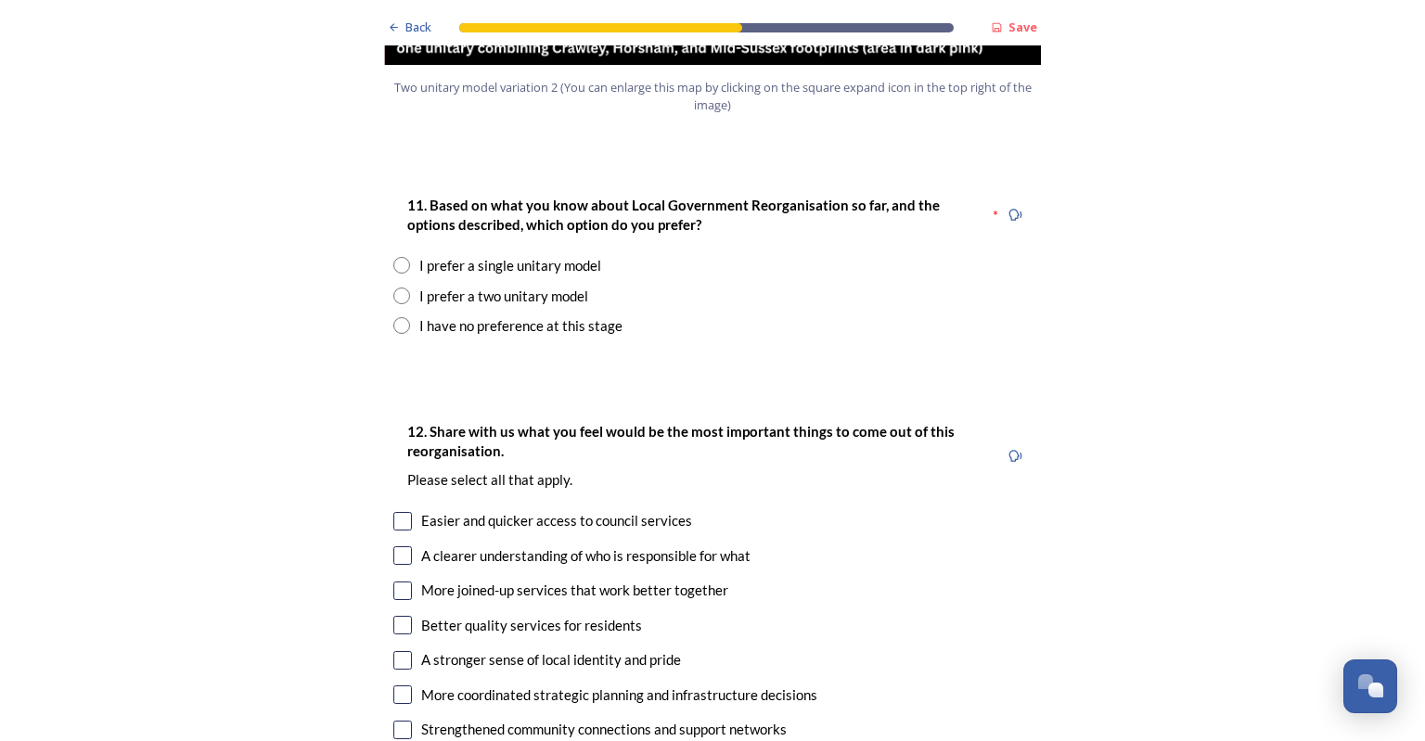
scroll to position [2412, 0]
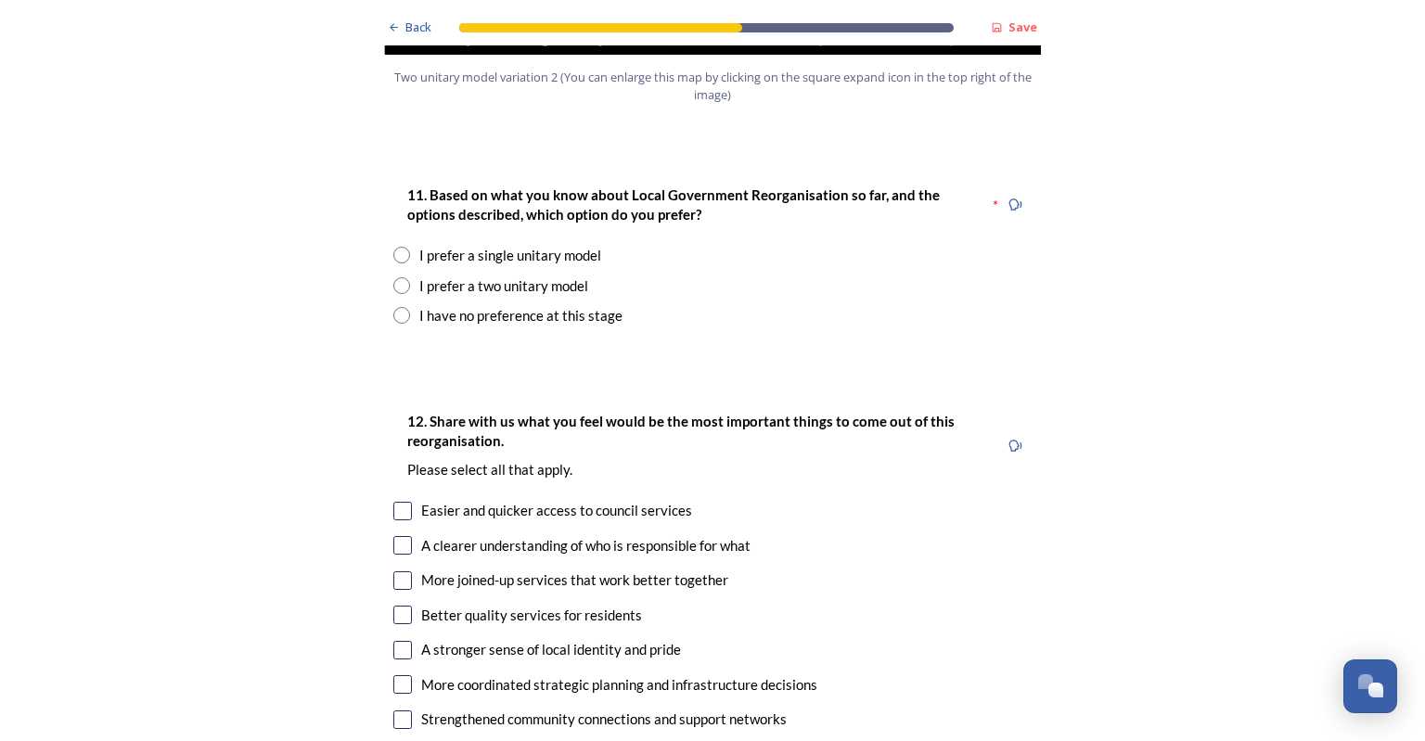
click at [395, 277] on input "radio" at bounding box center [401, 285] width 17 height 17
radio input "true"
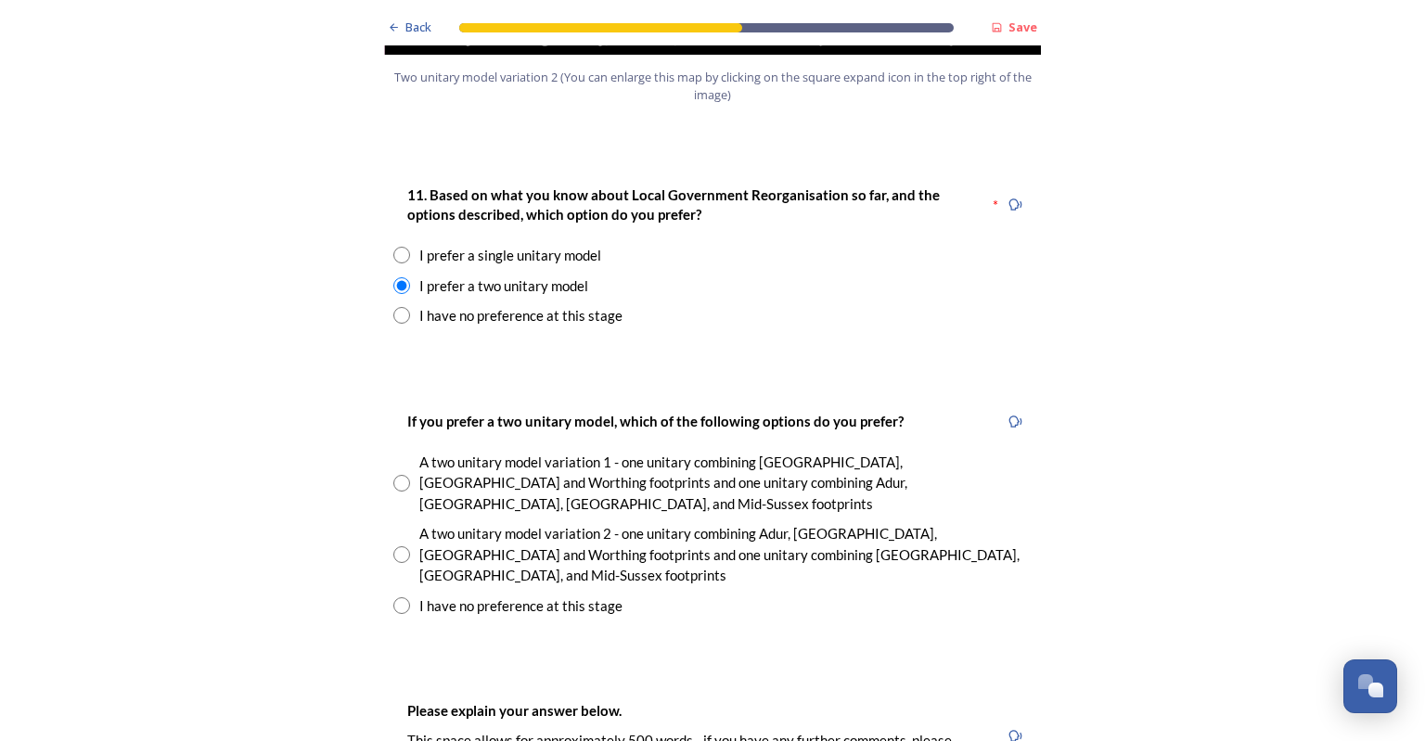
click at [400, 247] on input "radio" at bounding box center [401, 255] width 17 height 17
radio input "true"
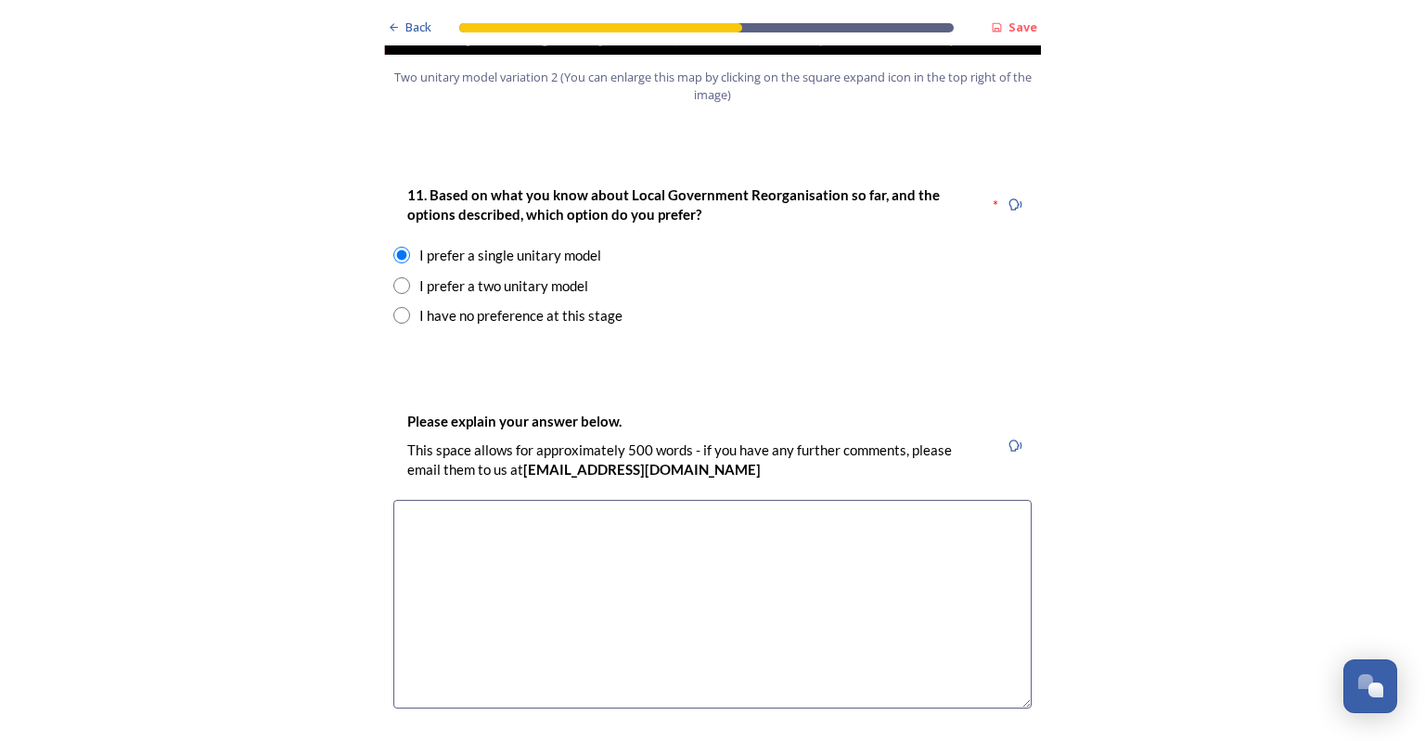
click at [395, 277] on input "radio" at bounding box center [401, 285] width 17 height 17
radio input "true"
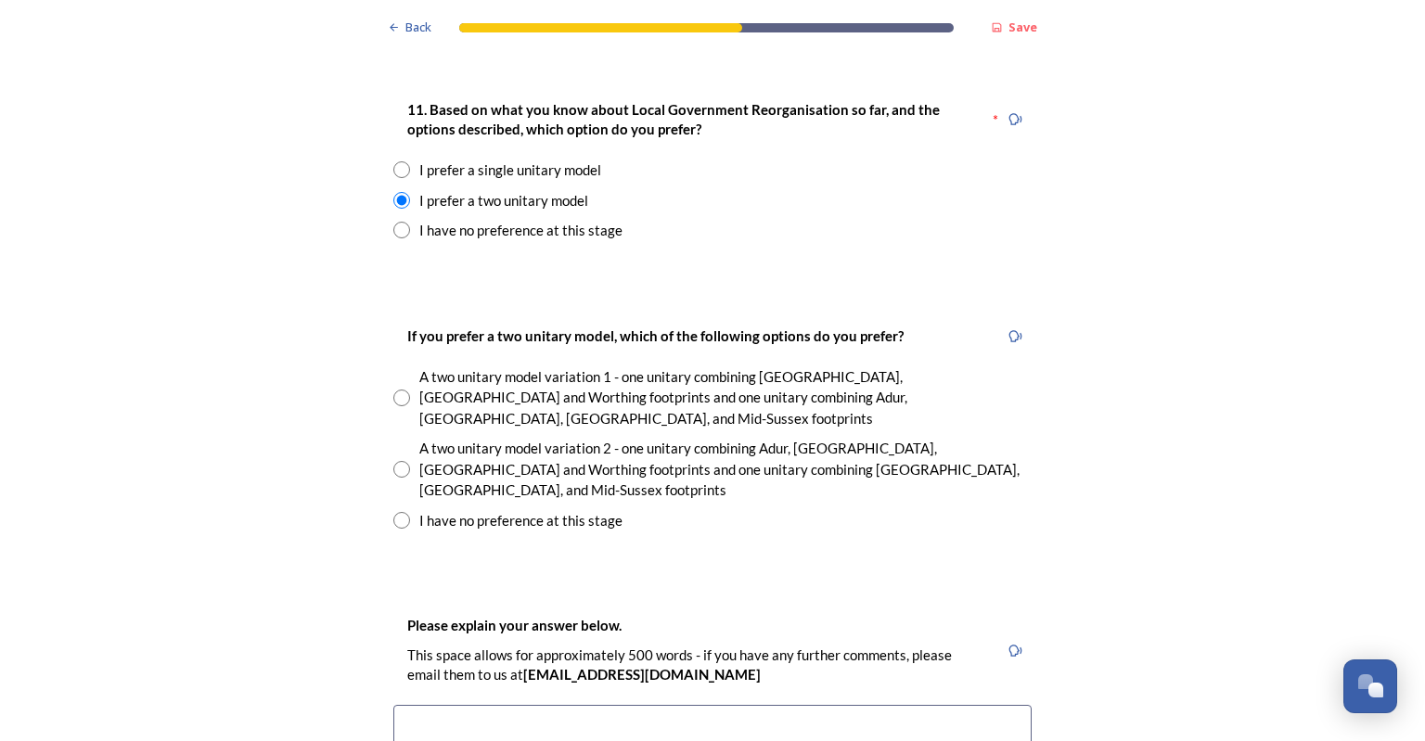
scroll to position [2597, 0]
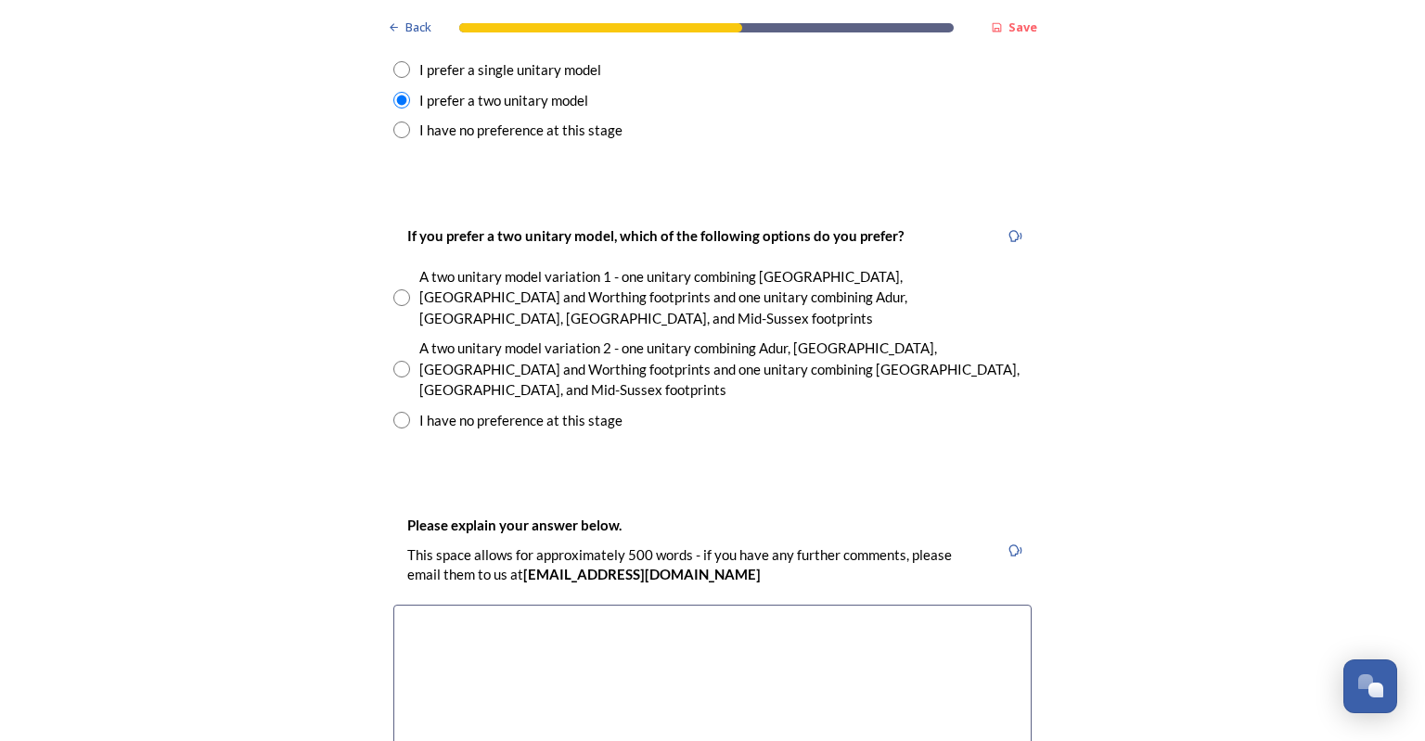
click at [398, 361] on input "radio" at bounding box center [401, 369] width 17 height 17
radio input "true"
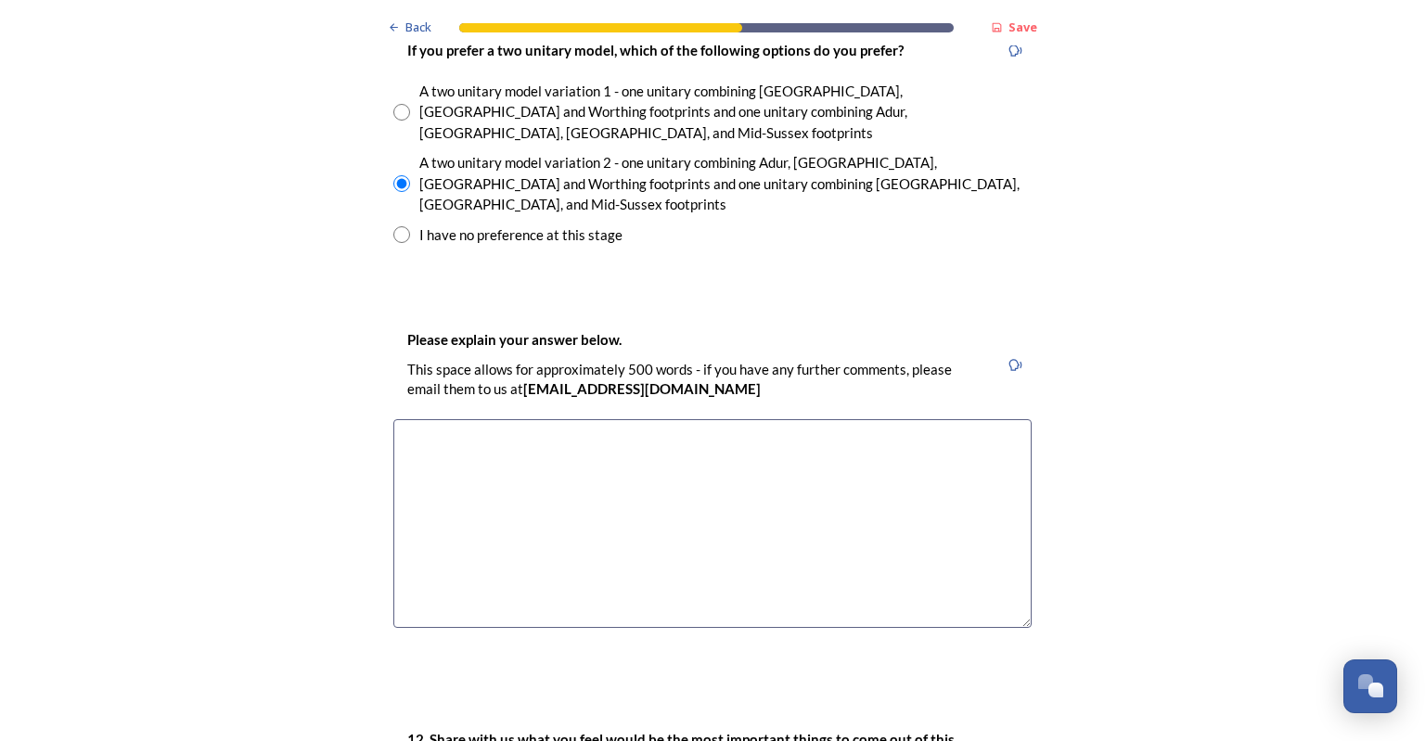
scroll to position [2968, 0]
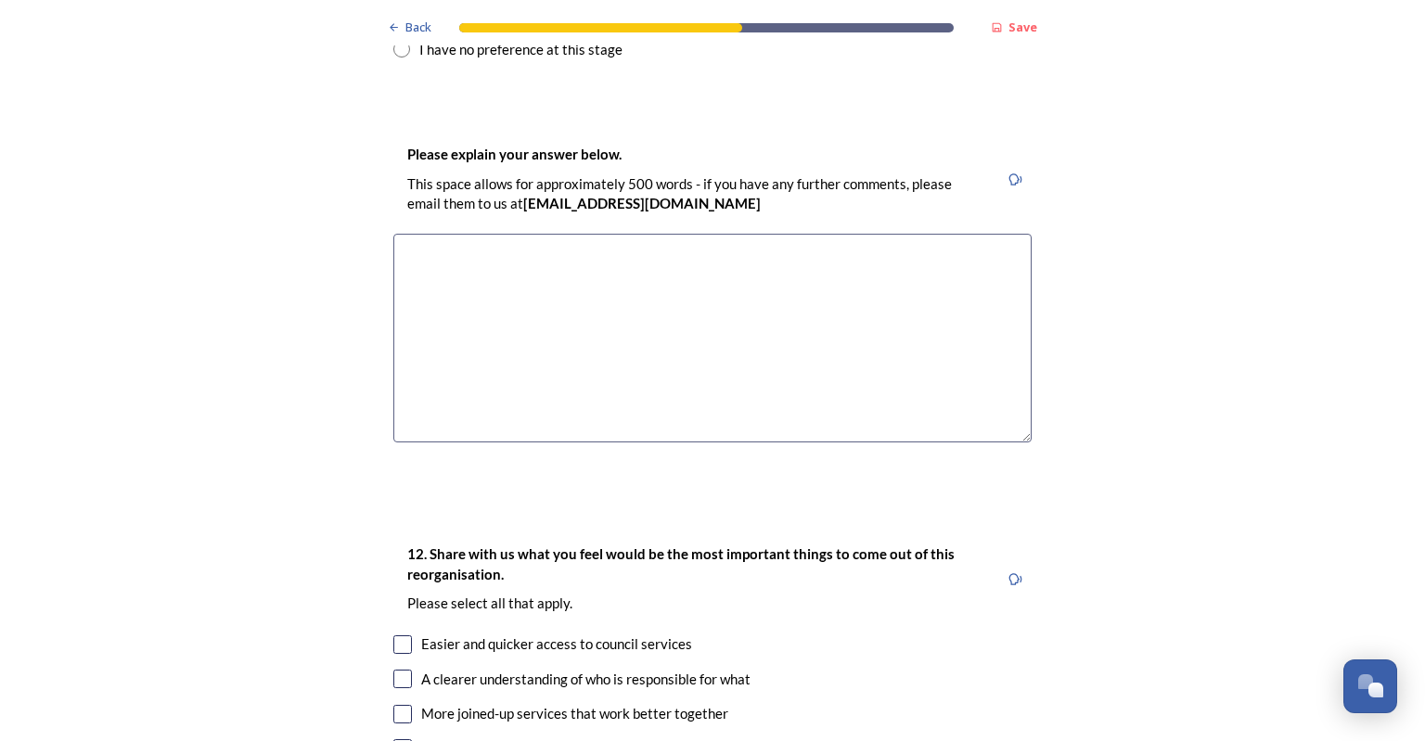
click at [443, 234] on textarea at bounding box center [712, 338] width 638 height 209
type textarea "In terms of geography and"
